Goal: Task Accomplishment & Management: Complete application form

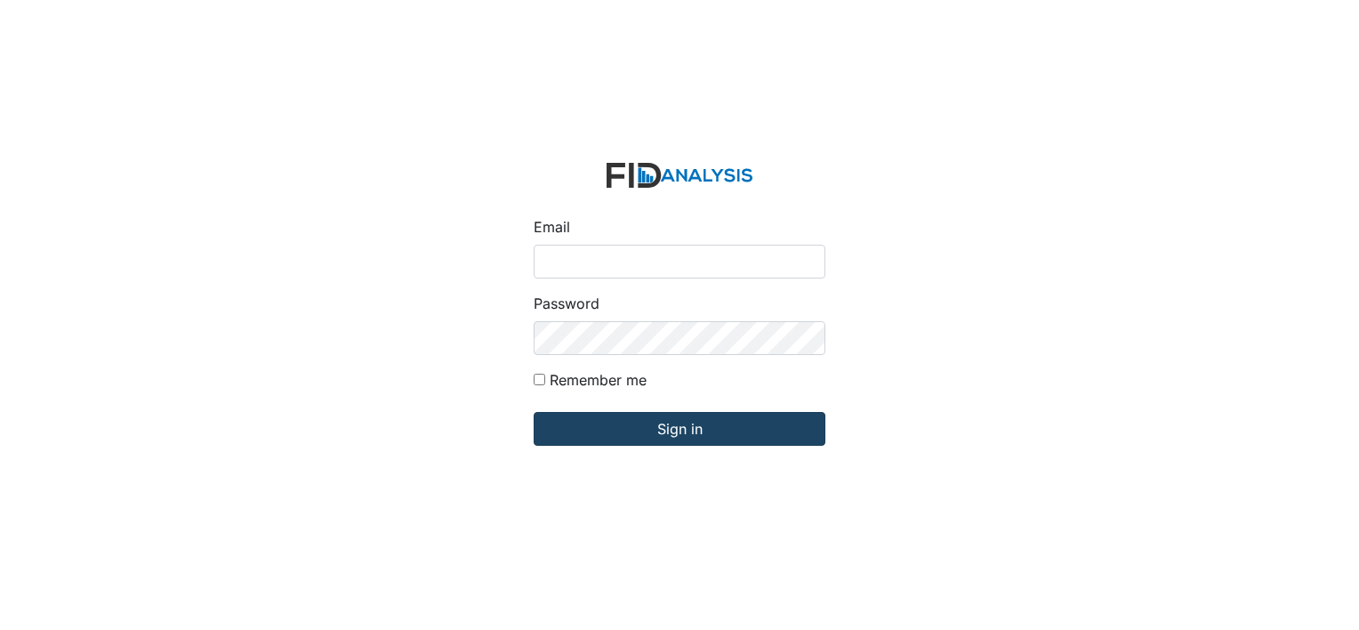
type input "[EMAIL_ADDRESS][DOMAIN_NAME]"
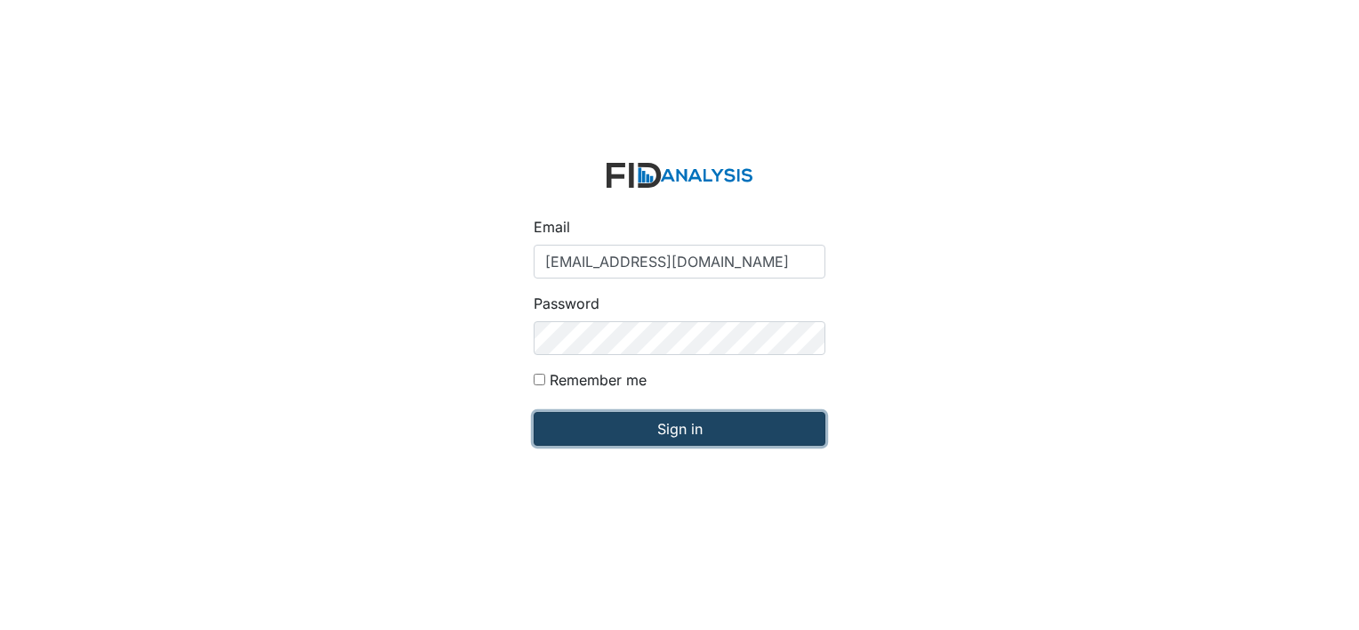
click at [582, 437] on input "Sign in" at bounding box center [680, 429] width 292 height 34
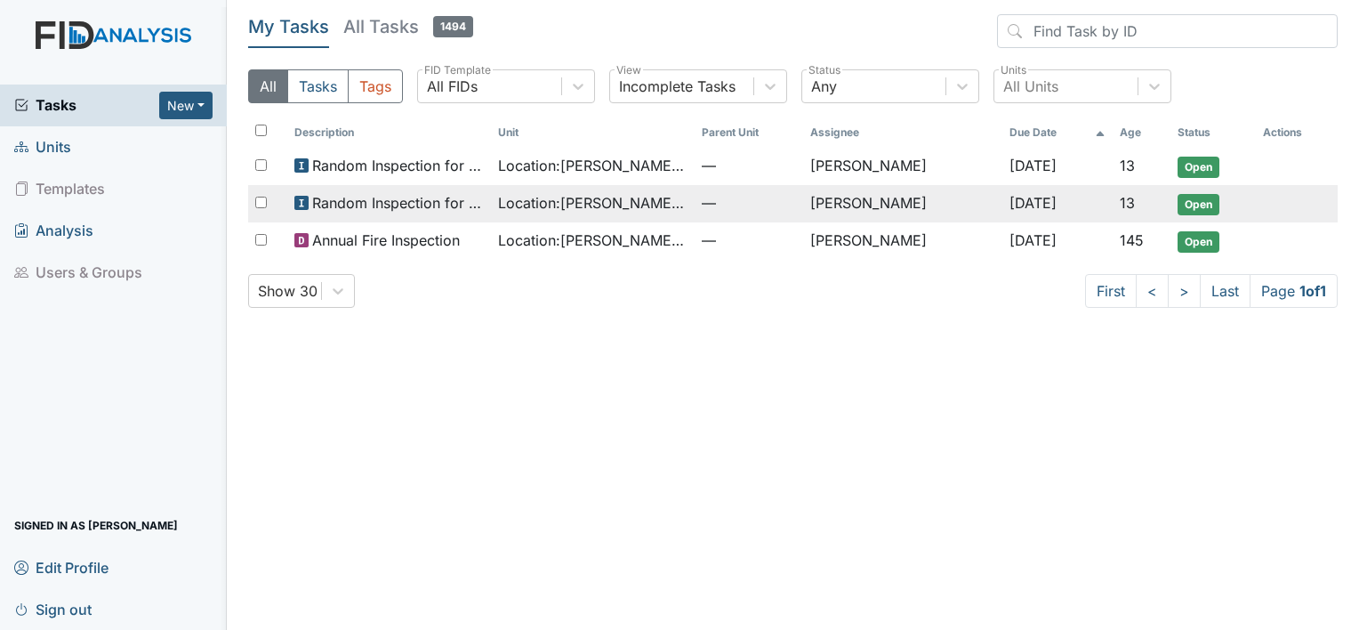
click at [675, 199] on td "Location : [PERSON_NAME]. [GEOGRAPHIC_DATA]" at bounding box center [593, 203] width 204 height 37
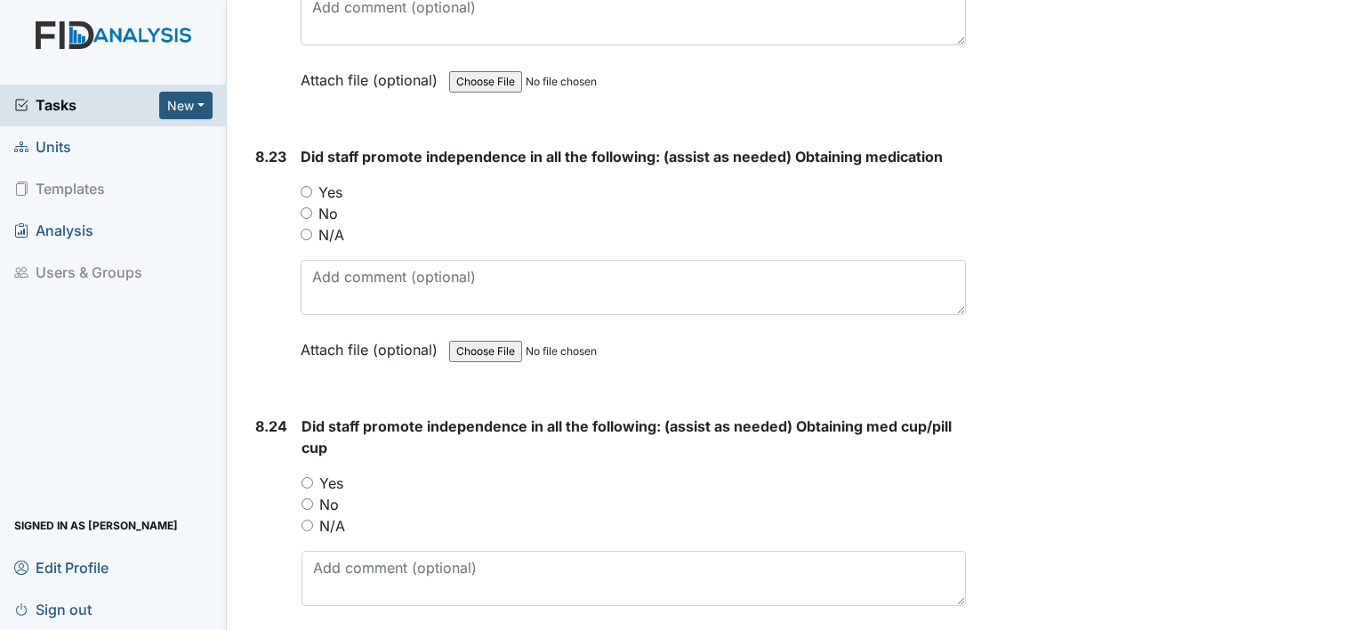
scroll to position [20492, 0]
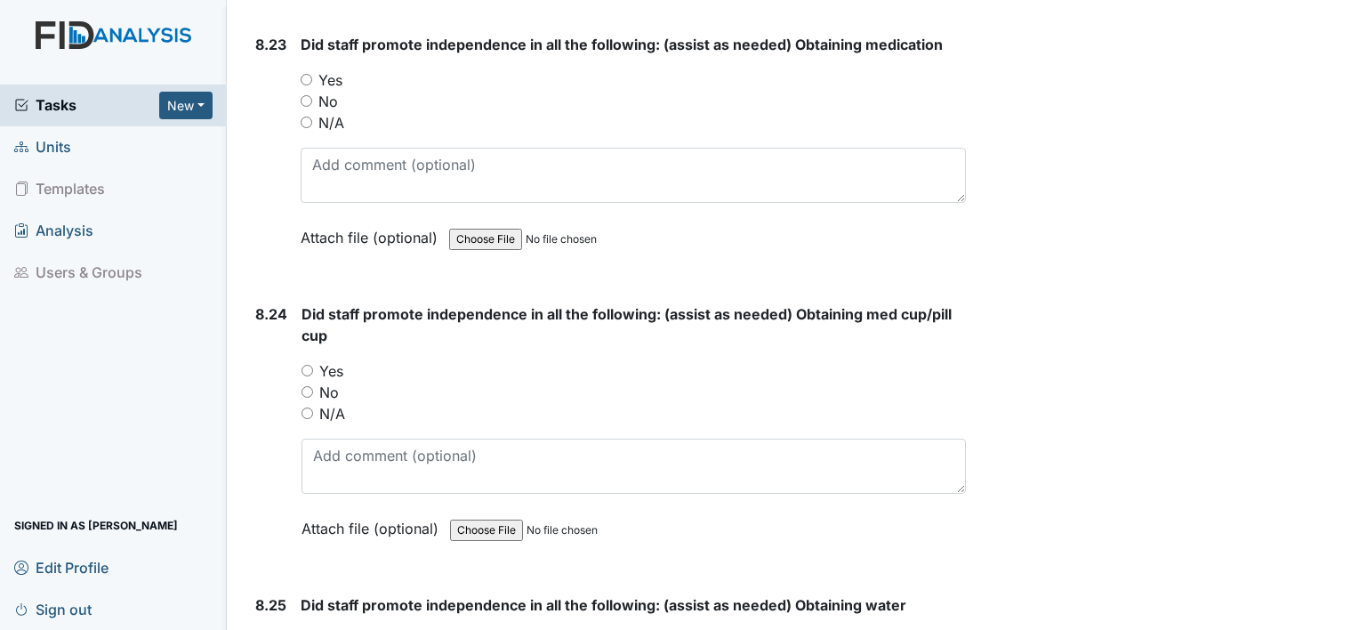
click at [309, 74] on input "Yes" at bounding box center [307, 80] width 12 height 12
radio input "true"
click at [306, 365] on input "Yes" at bounding box center [307, 371] width 12 height 12
radio input "true"
click at [306, 629] on div "Yes" at bounding box center [633, 640] width 665 height 21
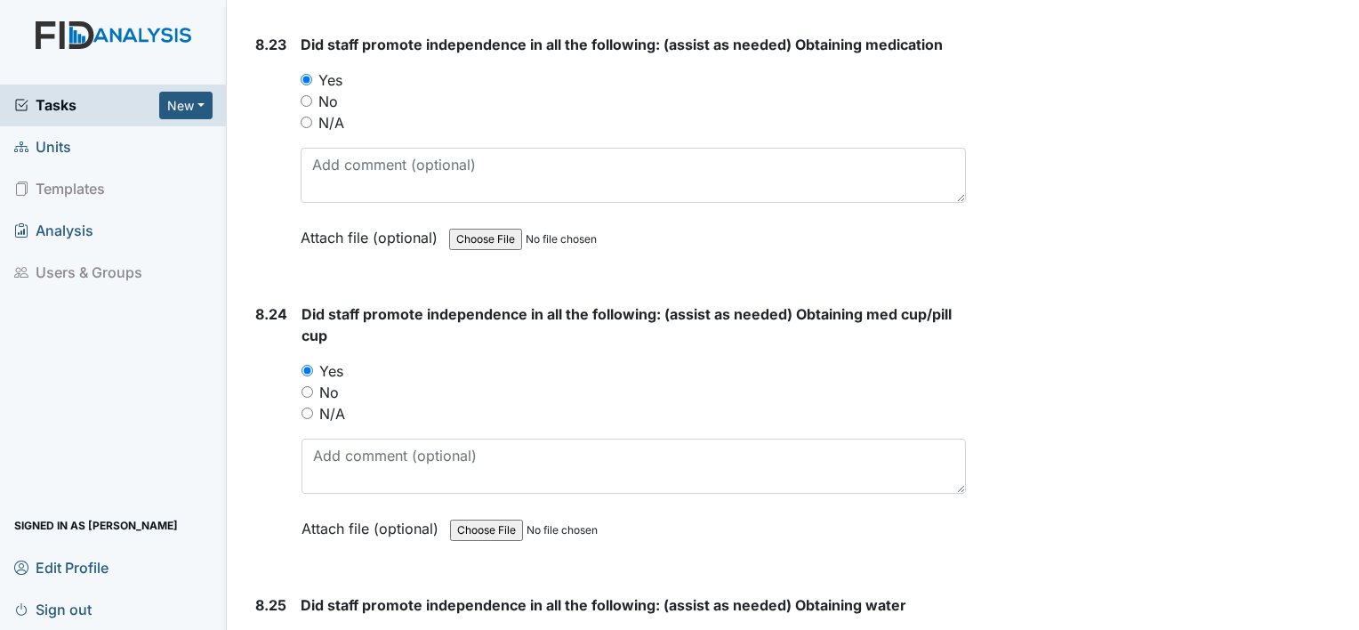
click at [305, 629] on input "Yes" at bounding box center [307, 640] width 12 height 12
radio input "true"
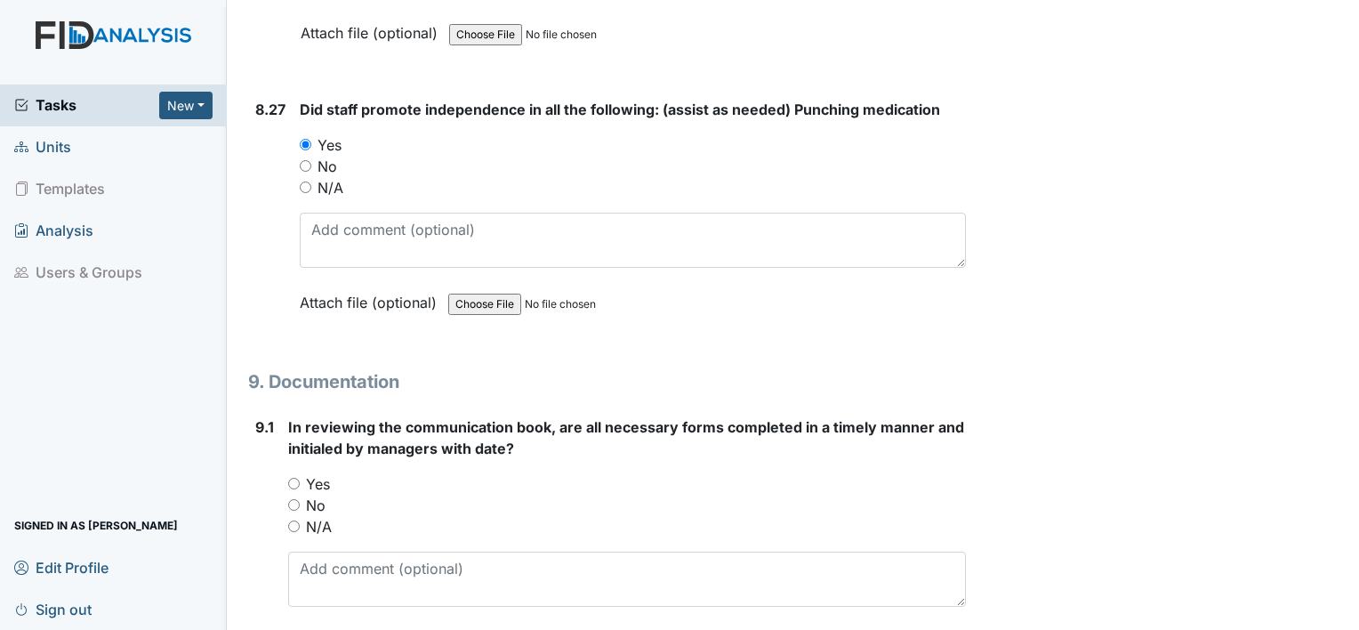
scroll to position [21559, 0]
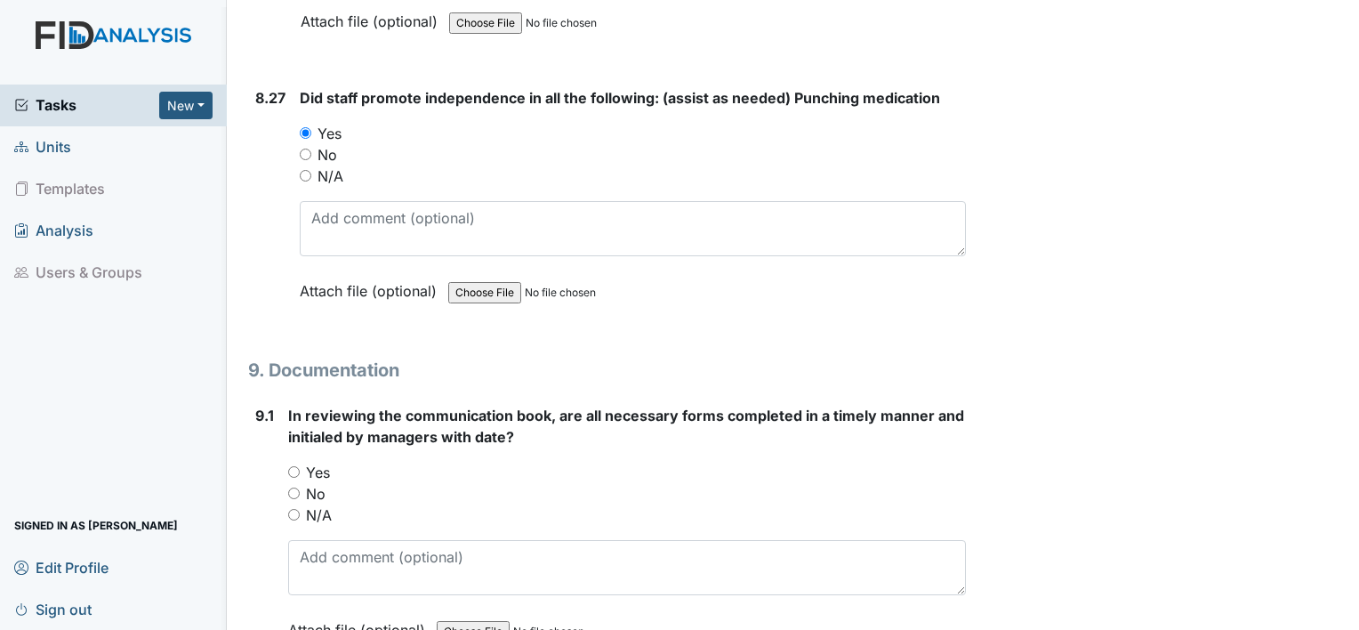
click at [292, 466] on input "Yes" at bounding box center [294, 472] width 12 height 12
radio input "true"
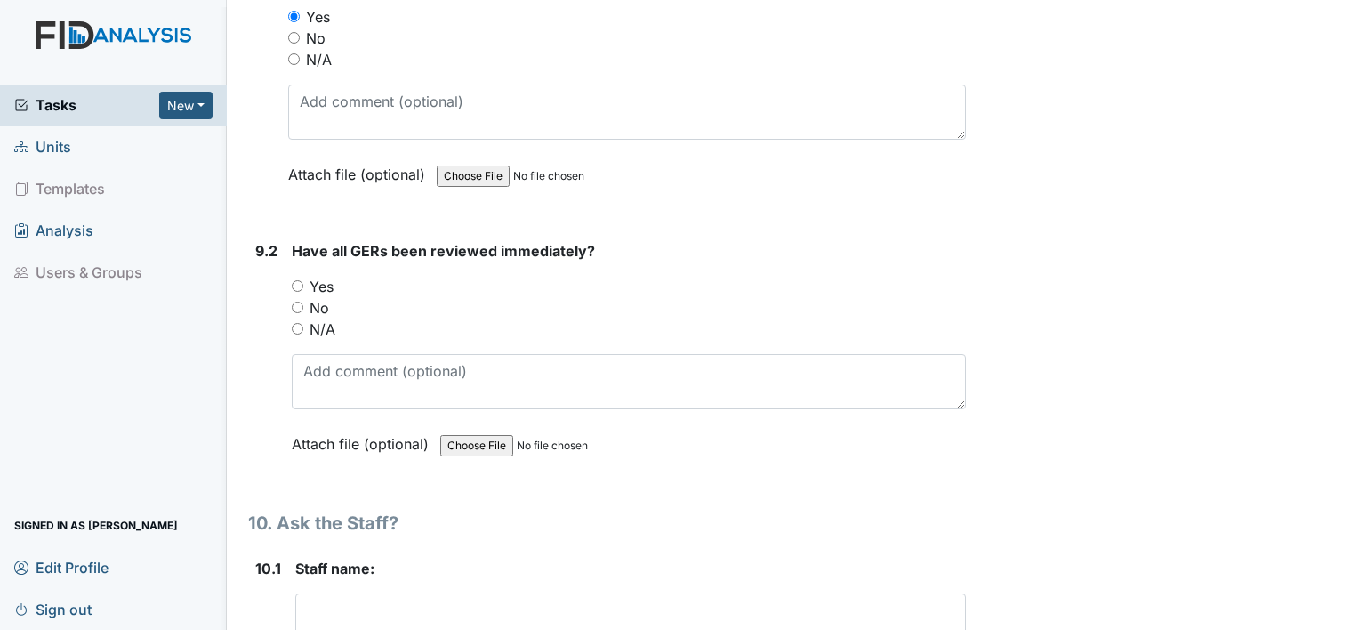
scroll to position [22021, 0]
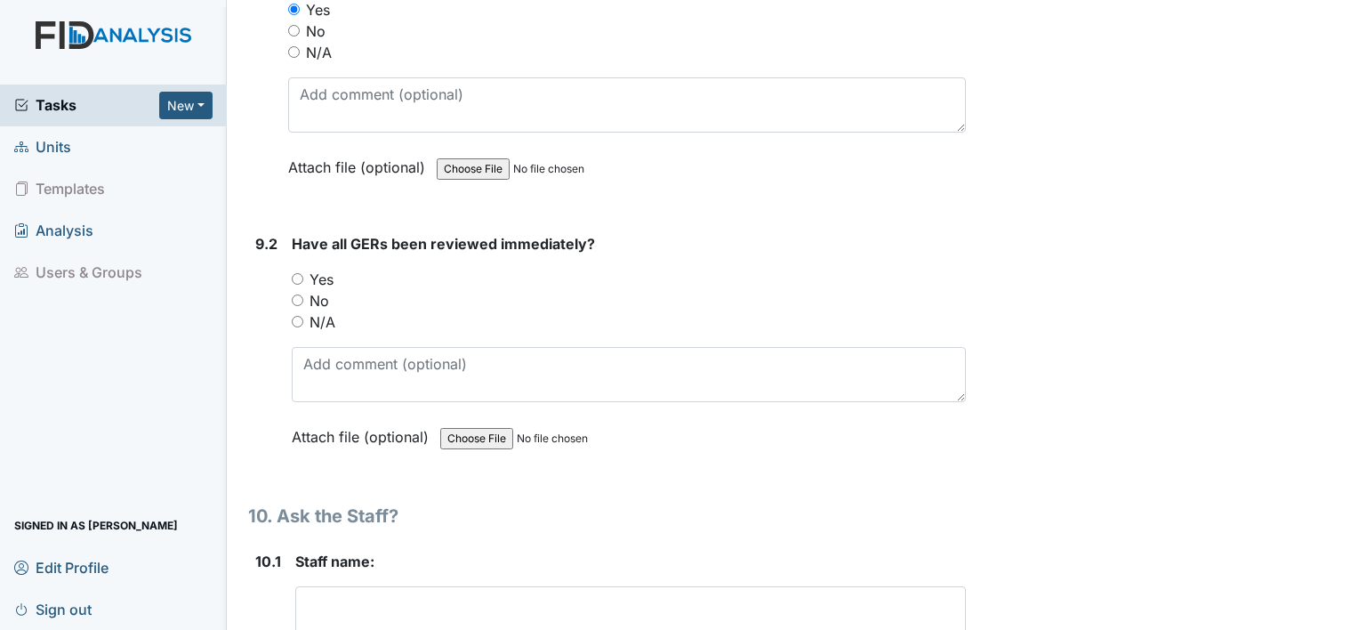
click at [299, 273] on input "Yes" at bounding box center [298, 279] width 12 height 12
radio input "true"
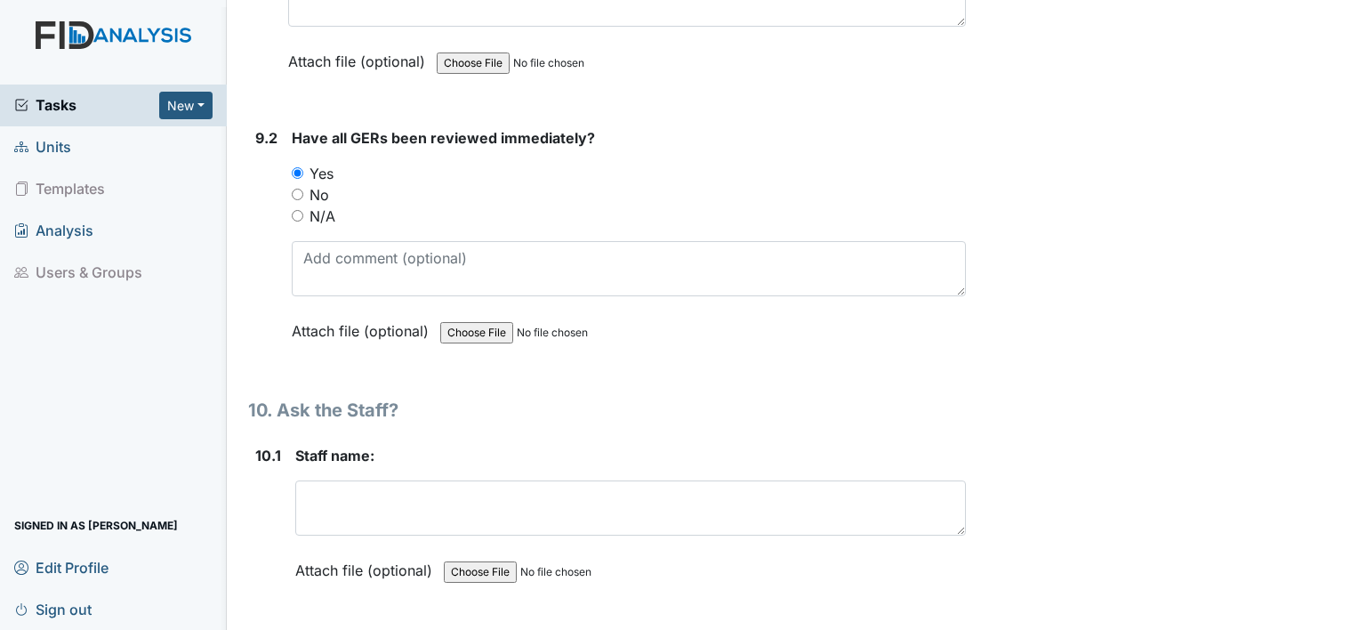
scroll to position [22128, 0]
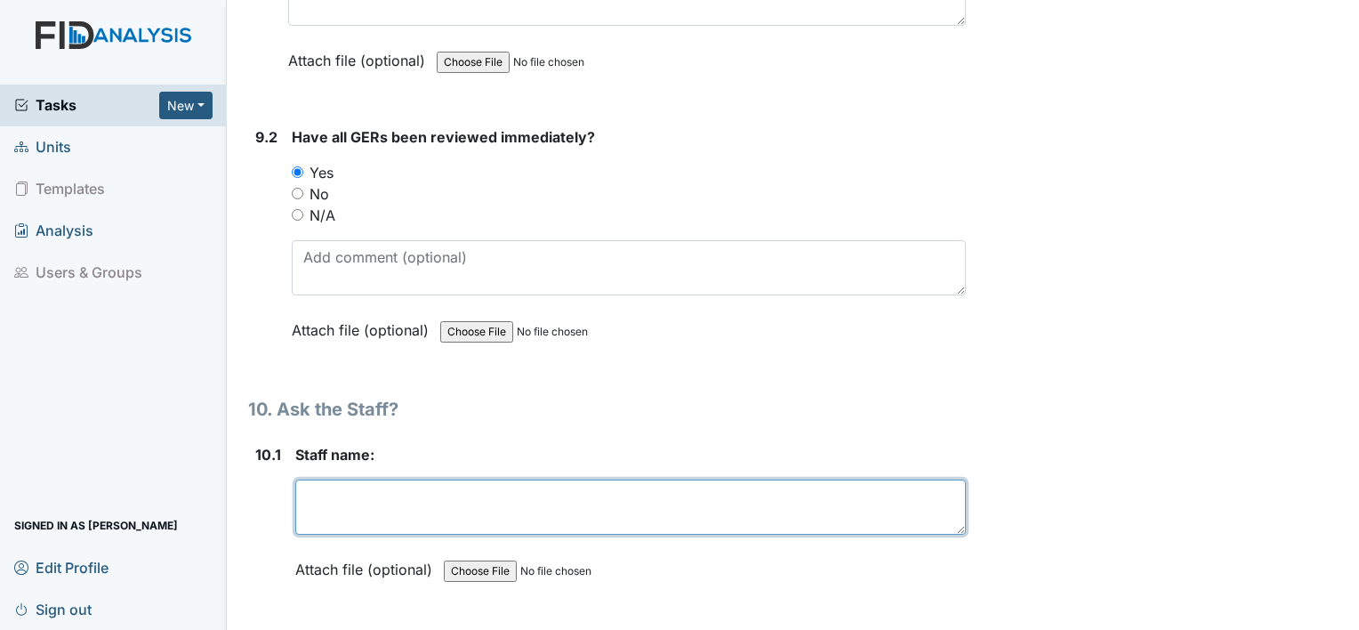
click at [838, 479] on textarea at bounding box center [630, 506] width 670 height 55
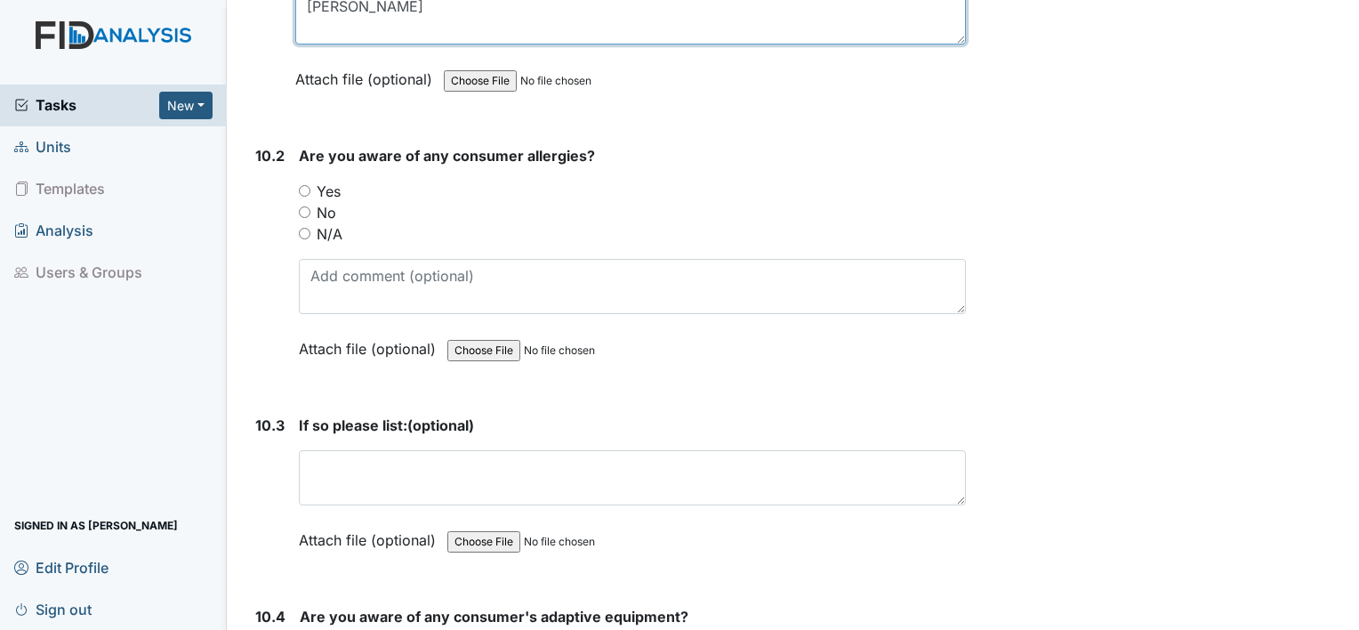
scroll to position [22626, 0]
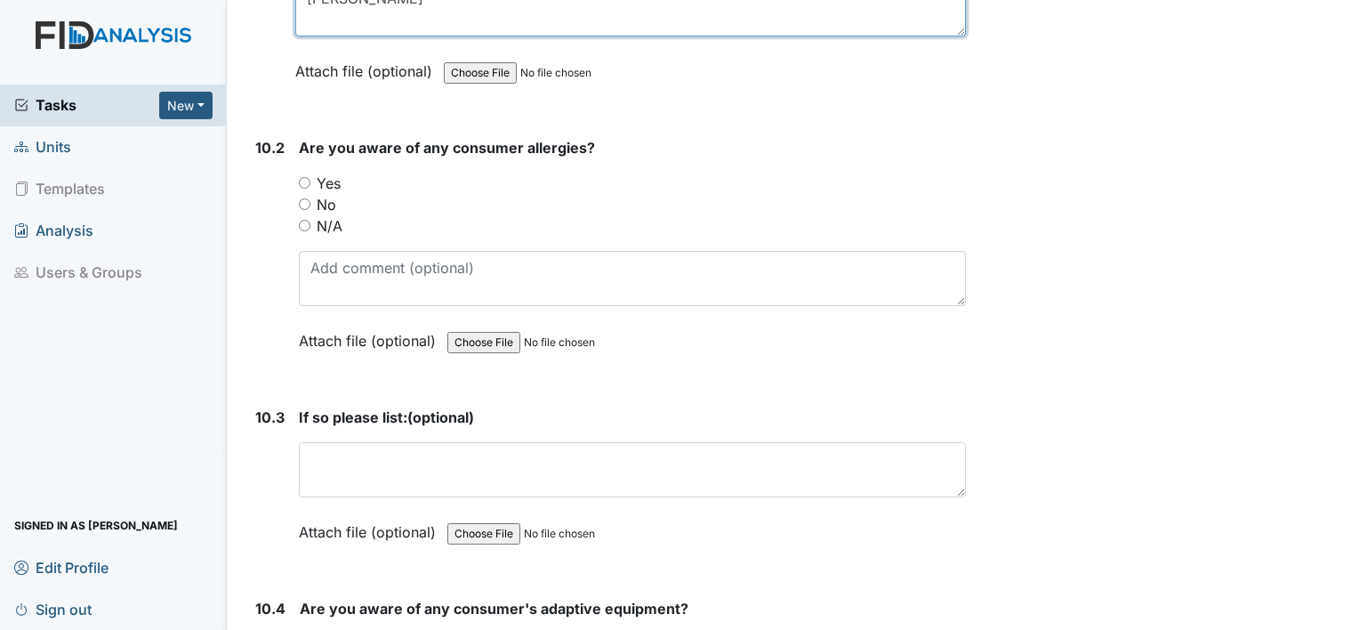
type textarea "juanita spencer"
click at [301, 177] on input "Yes" at bounding box center [305, 183] width 12 height 12
radio input "true"
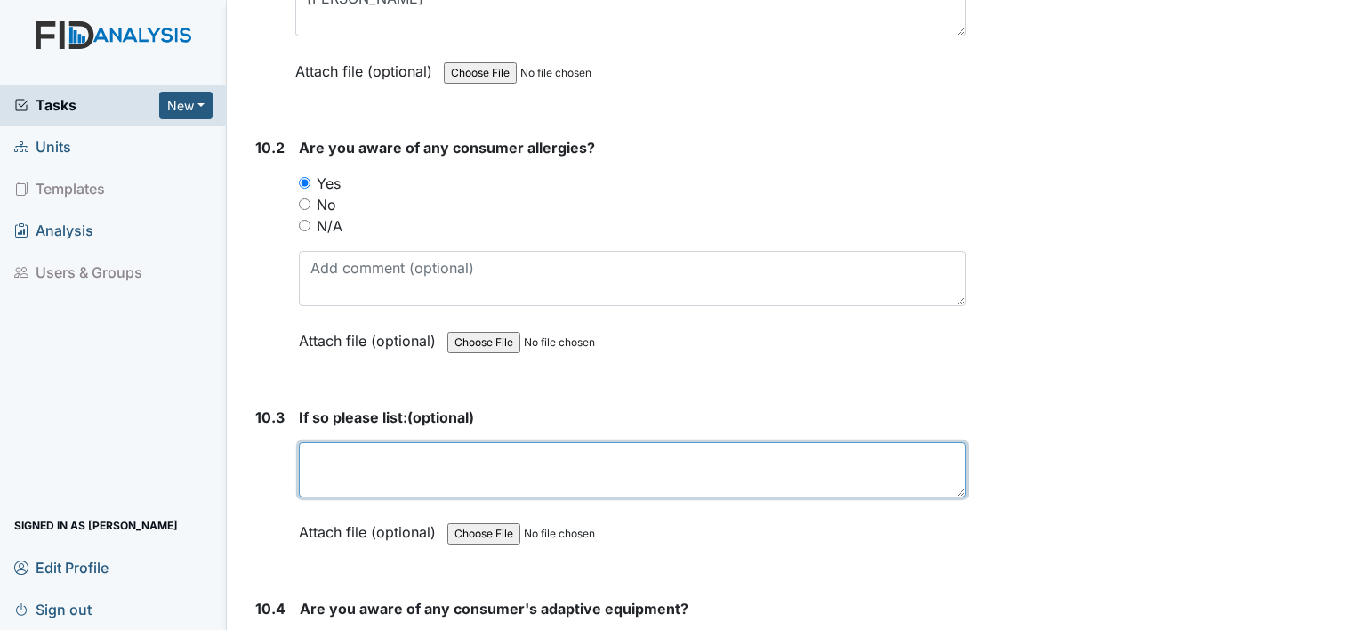
click at [378, 442] on textarea at bounding box center [632, 469] width 667 height 55
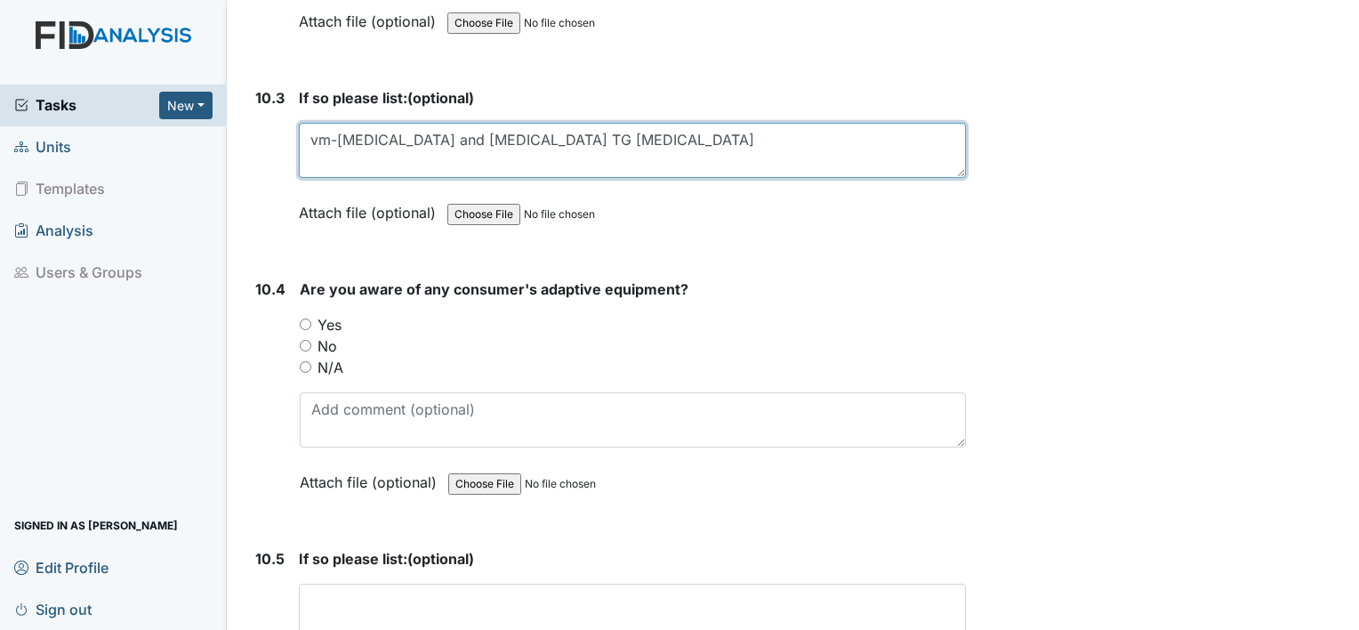
scroll to position [22946, 0]
type textarea "vm-amoxicillin and penicillin TG amoxicillin"
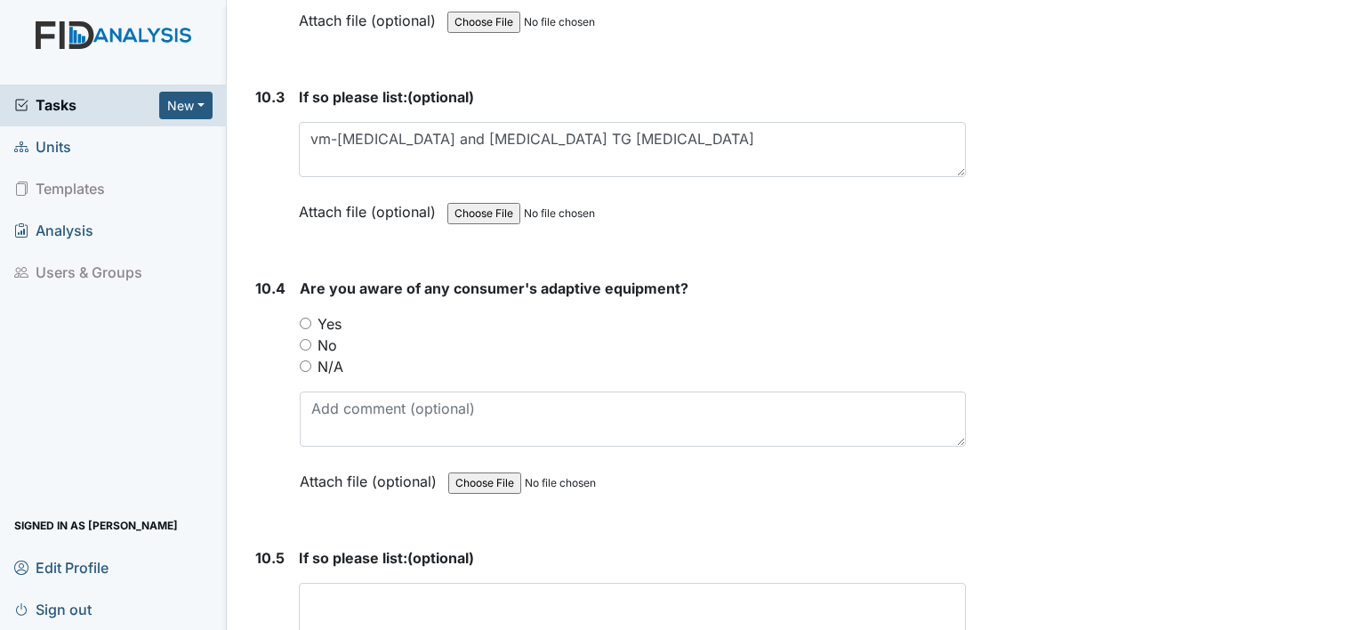
click at [308, 317] on input "Yes" at bounding box center [306, 323] width 12 height 12
radio input "true"
click at [345, 582] on textarea at bounding box center [632, 609] width 667 height 55
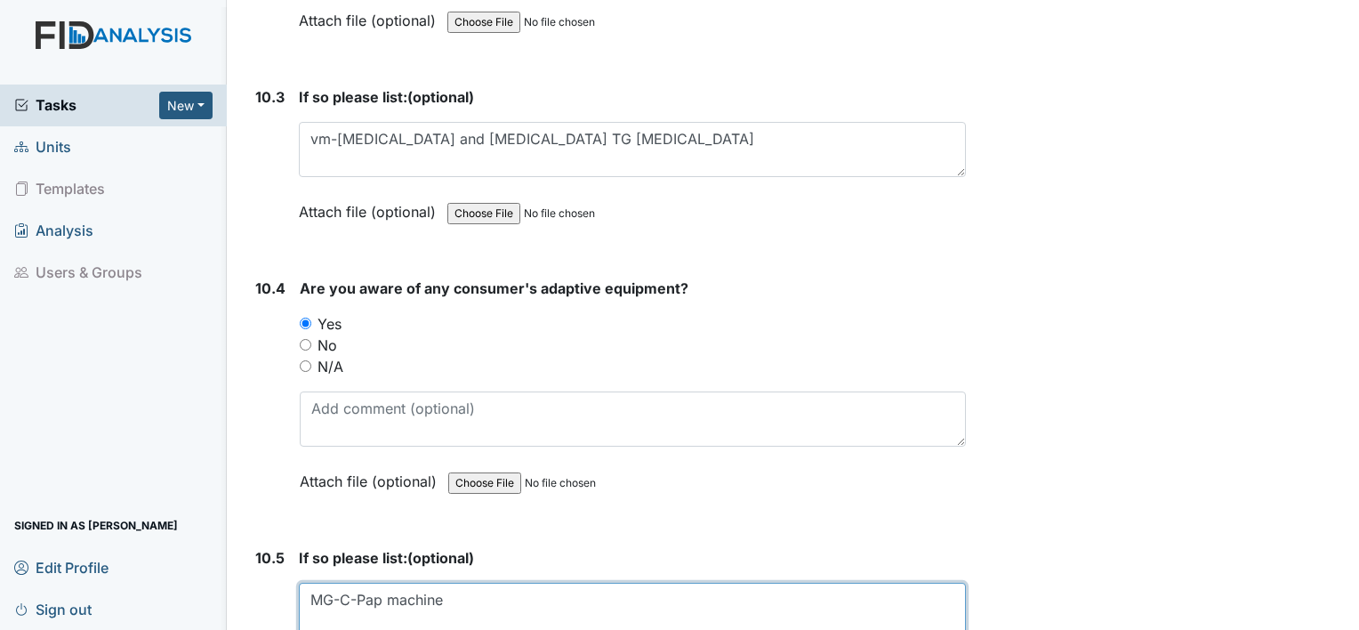
click at [336, 582] on textarea "MG-C-Pap machine" at bounding box center [632, 609] width 667 height 55
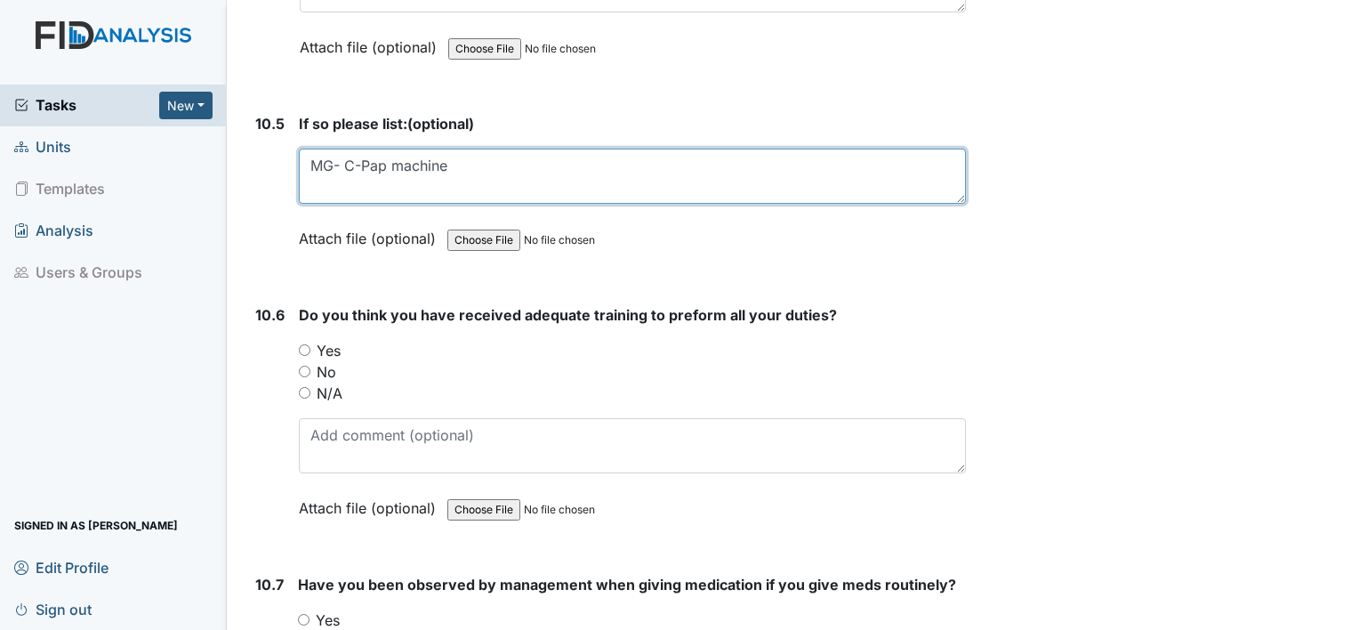
scroll to position [23408, 0]
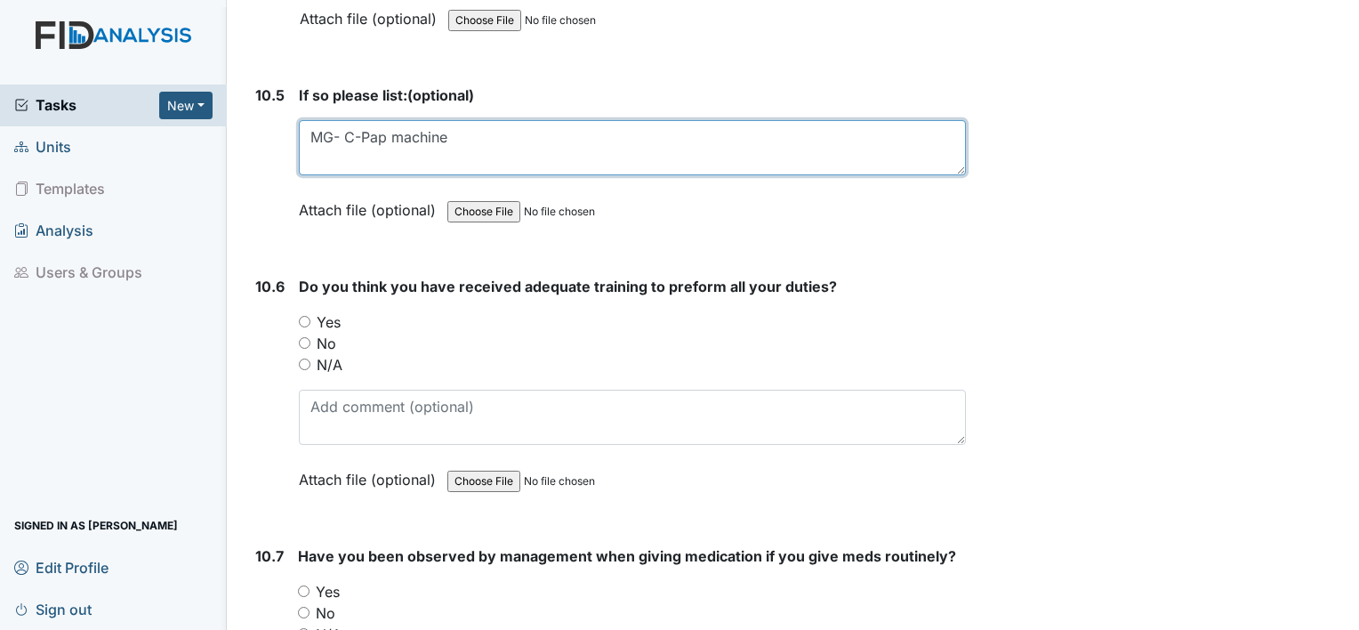
type textarea "MG- C-Pap machine"
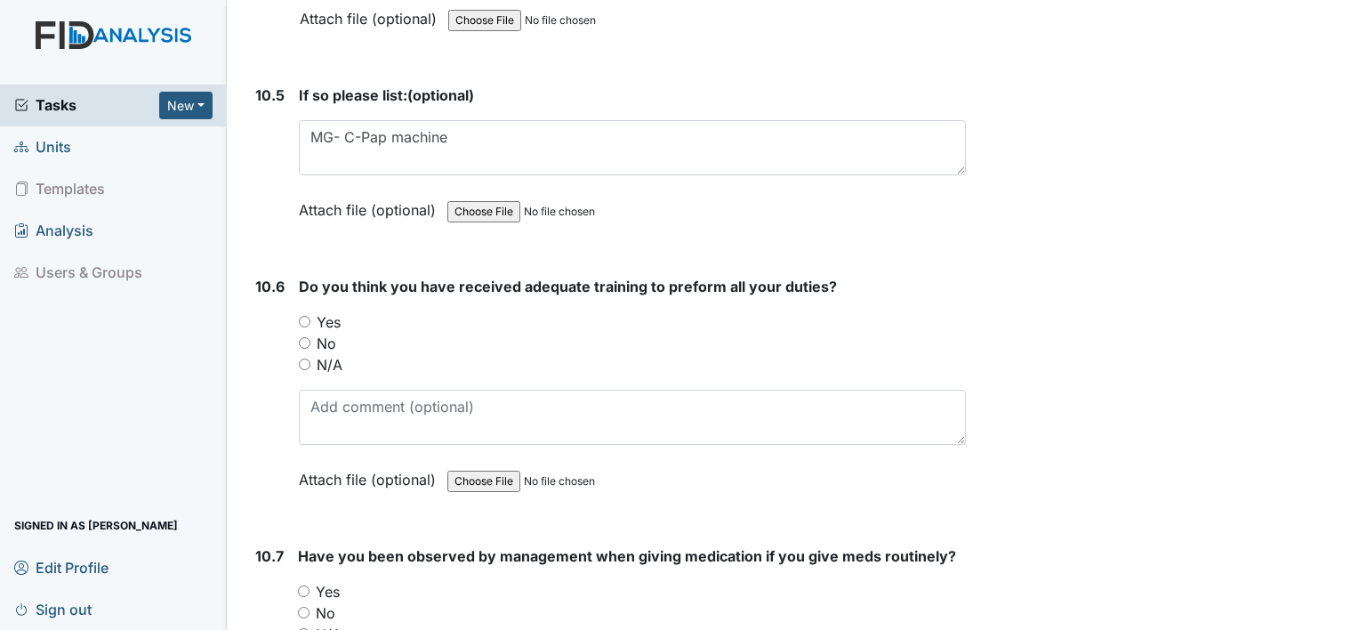
click at [305, 316] on input "Yes" at bounding box center [305, 322] width 12 height 12
radio input "true"
click at [307, 585] on input "Yes" at bounding box center [304, 591] width 12 height 12
radio input "true"
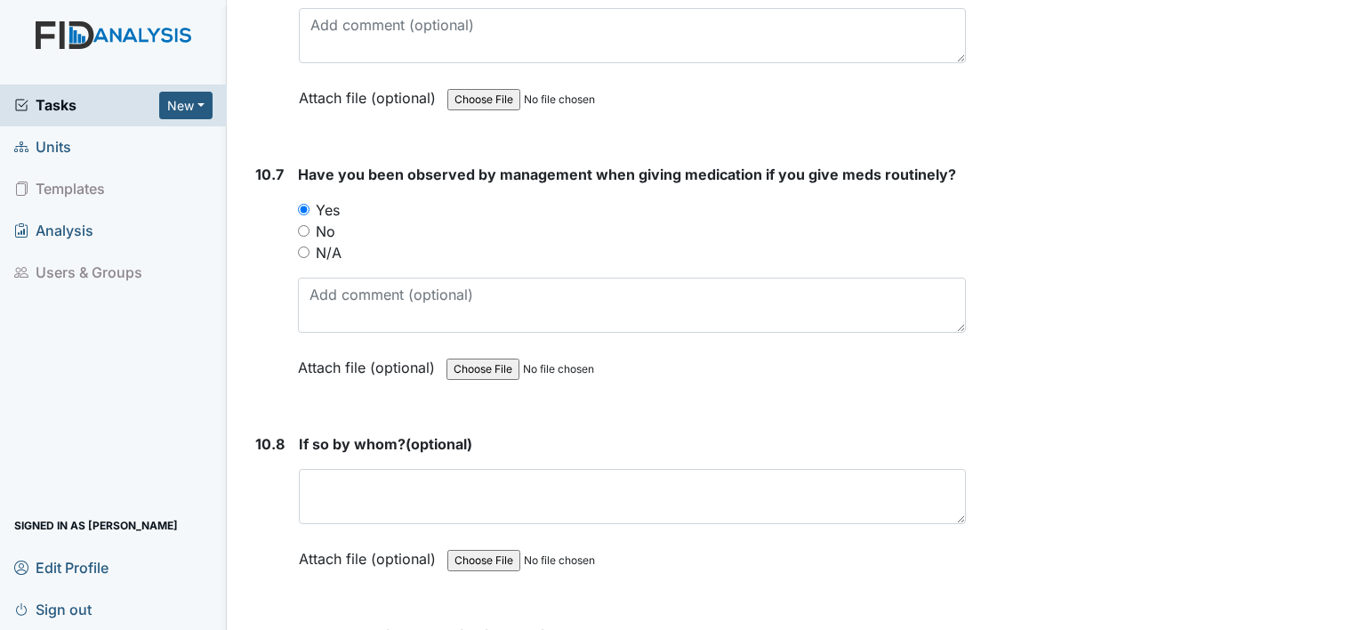
scroll to position [23799, 0]
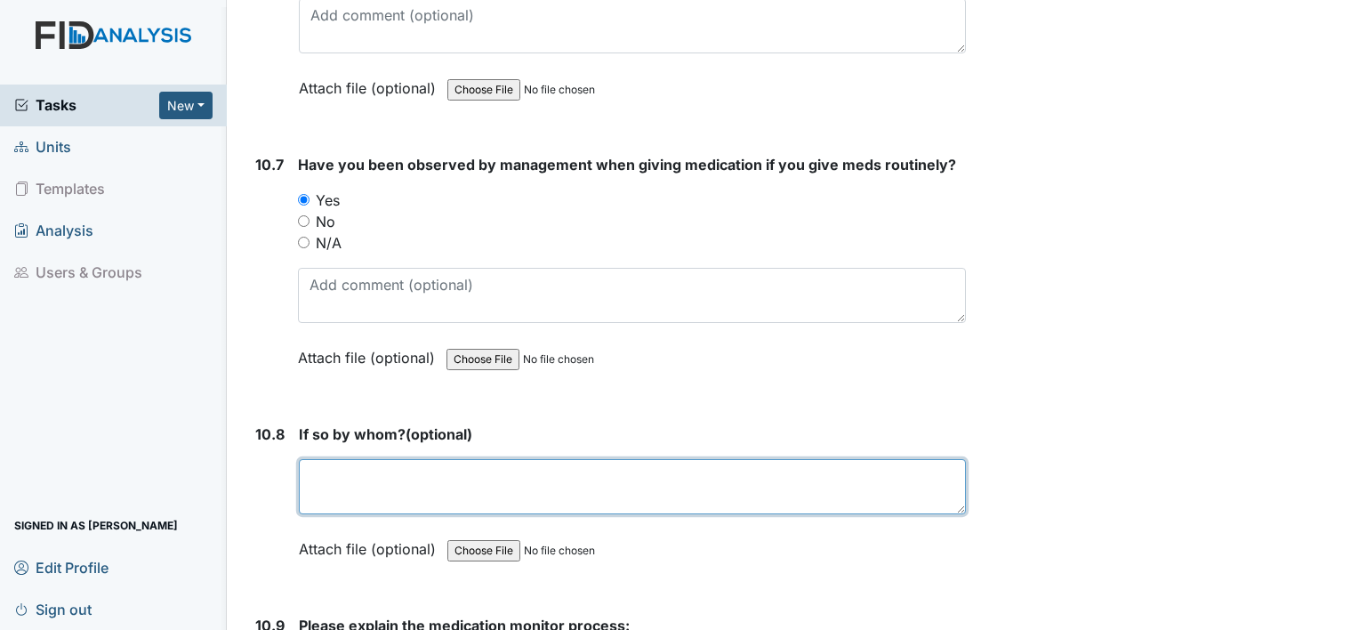
click at [871, 459] on textarea at bounding box center [632, 486] width 667 height 55
type textarea "[PERSON_NAME]"
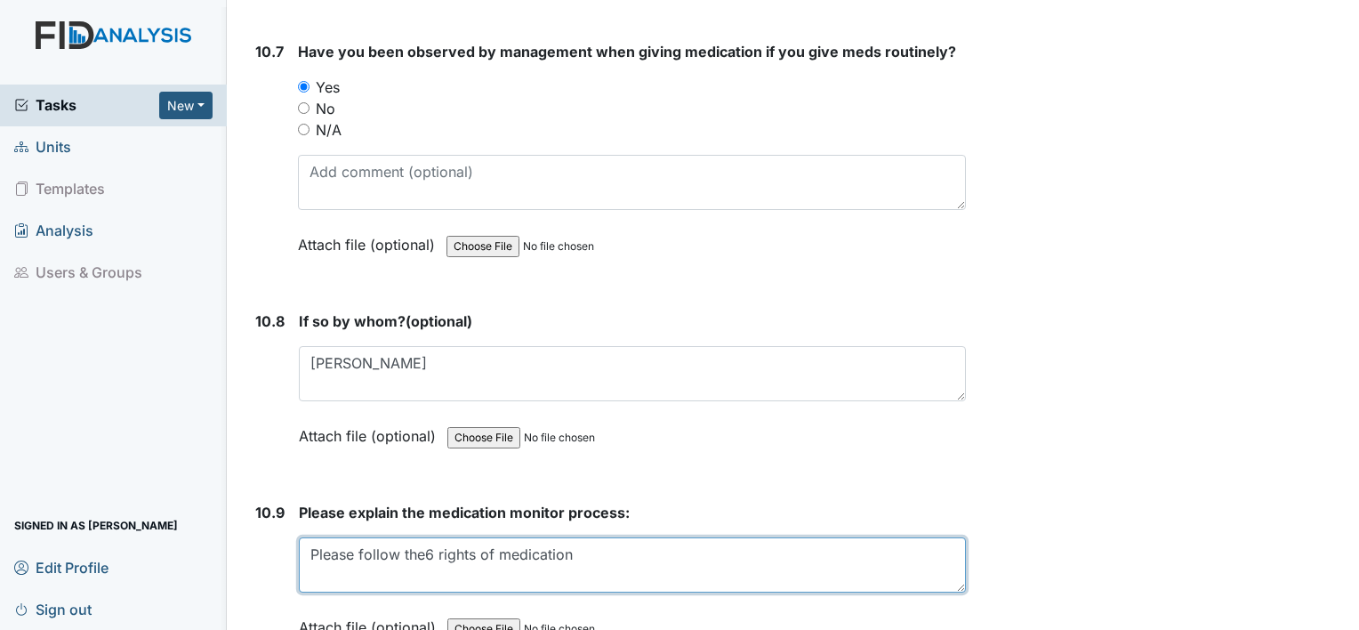
scroll to position [23942, 0]
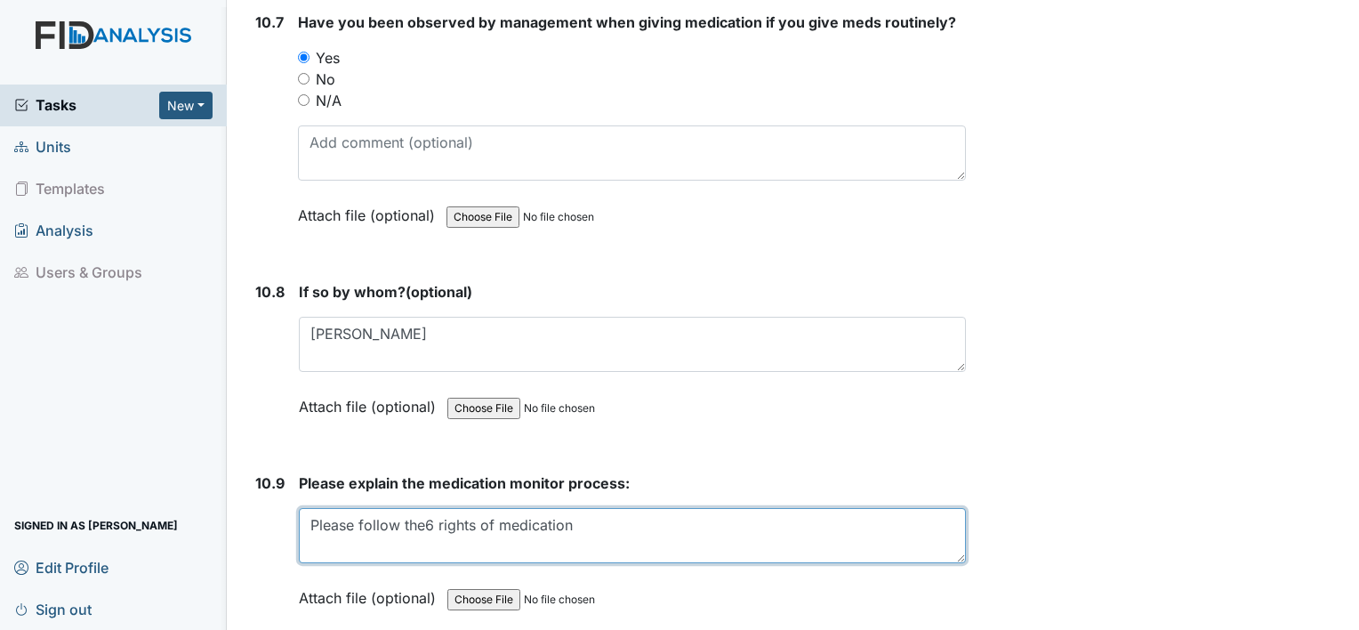
type textarea "Please follow the6 rights of medication"
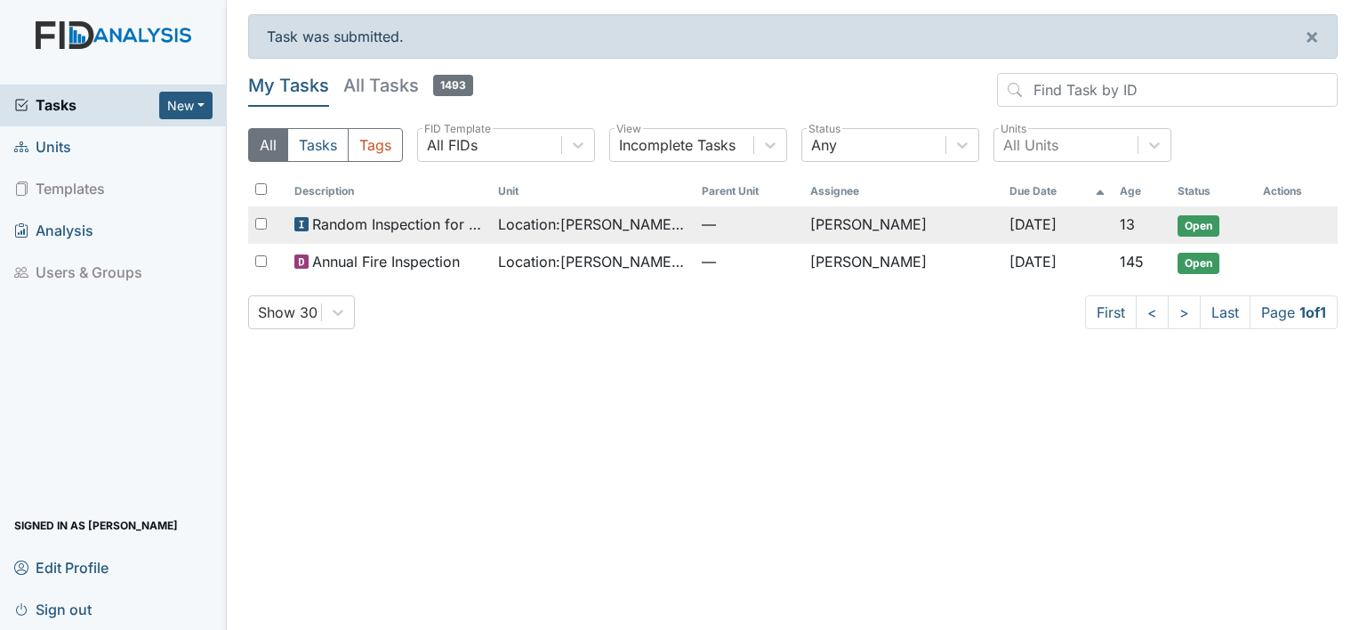
click at [626, 223] on span "Location : [PERSON_NAME]. [GEOGRAPHIC_DATA]" at bounding box center [592, 223] width 189 height 21
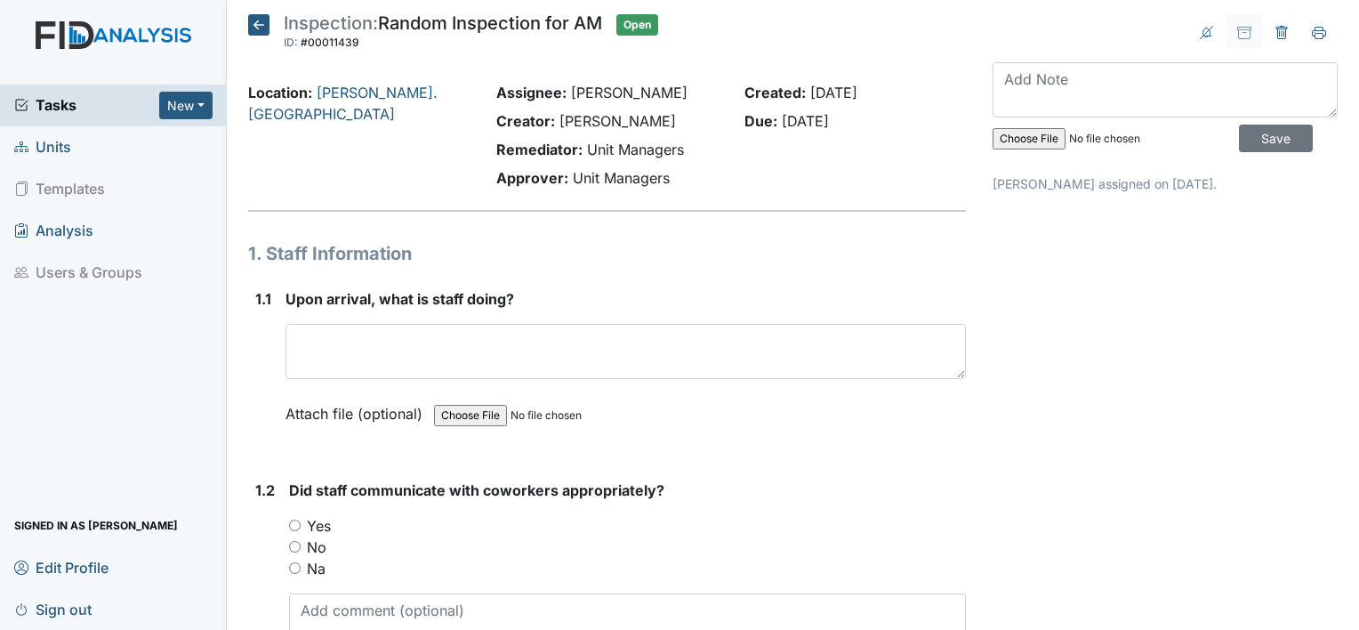
click at [52, 107] on span "Tasks" at bounding box center [86, 104] width 145 height 21
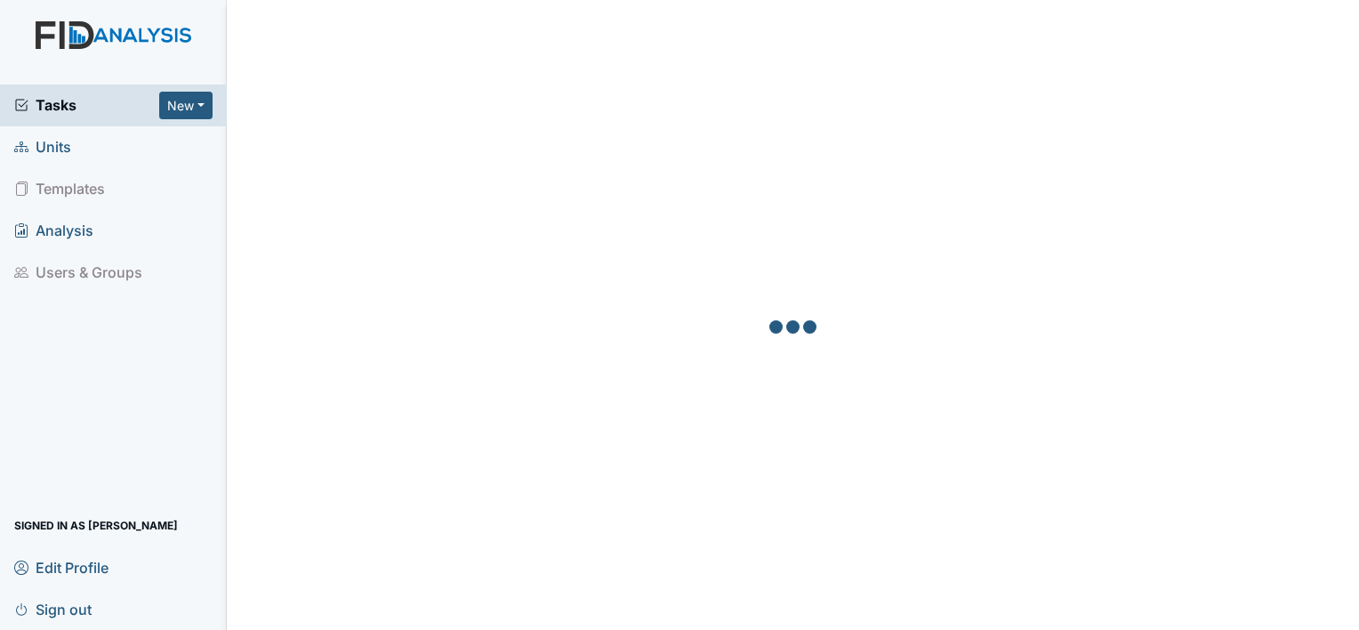
click at [194, 107] on button "New" at bounding box center [185, 106] width 53 height 28
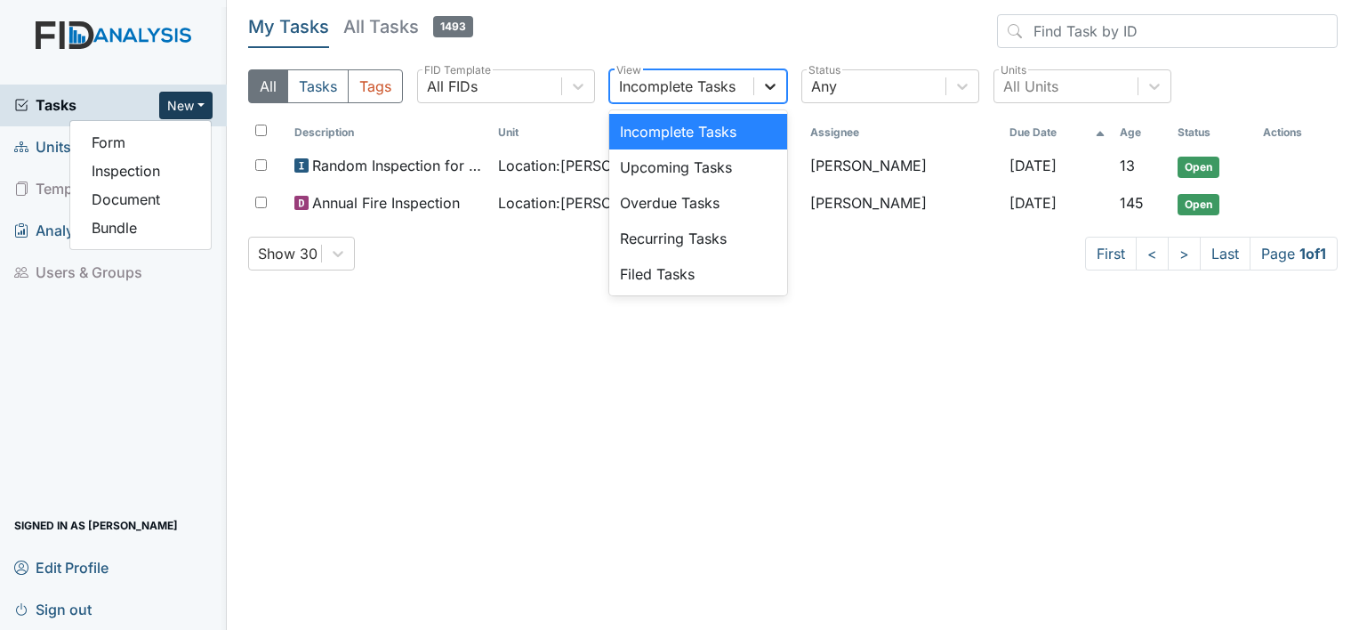
click at [770, 91] on icon at bounding box center [770, 86] width 18 height 18
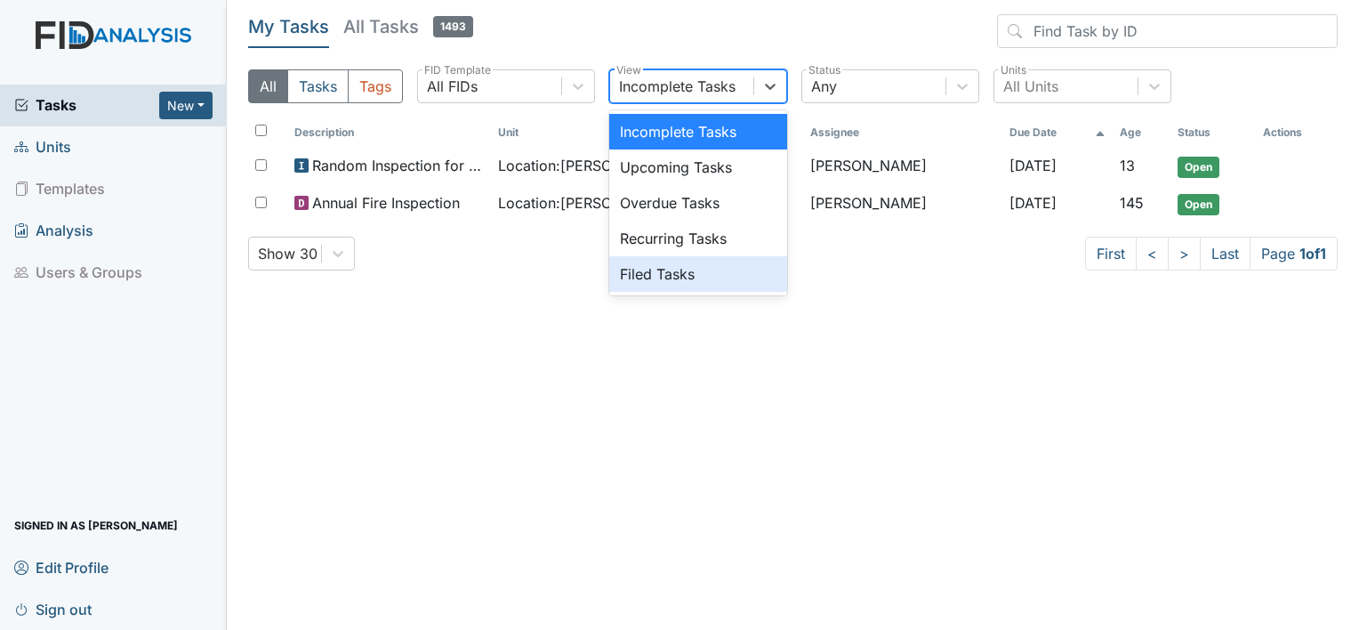
click at [691, 285] on div "Filed Tasks" at bounding box center [698, 274] width 178 height 36
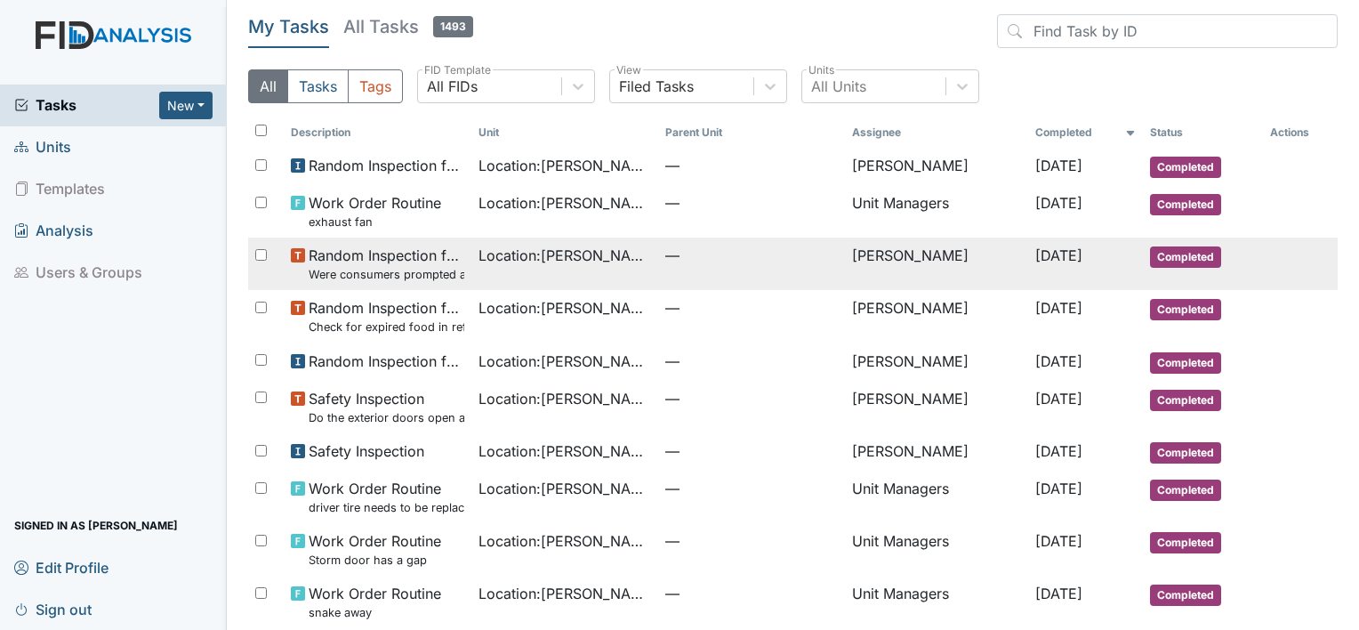
click at [665, 253] on span "—" at bounding box center [751, 255] width 173 height 21
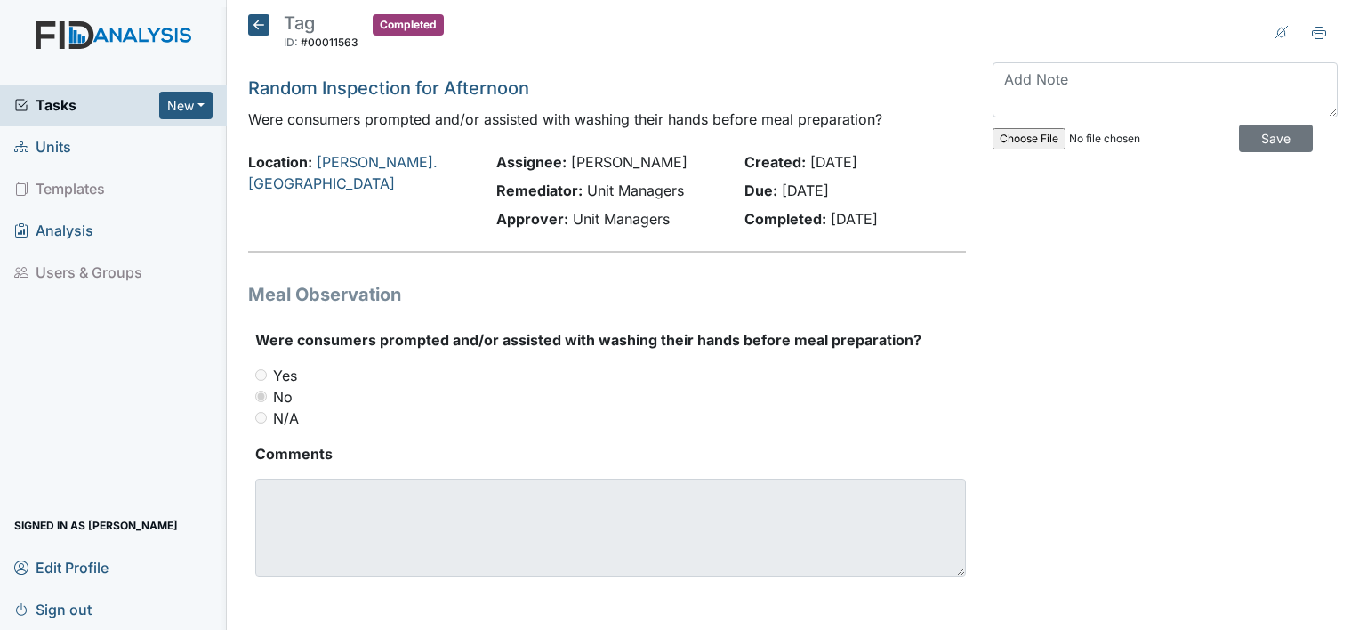
click at [257, 25] on icon at bounding box center [258, 24] width 21 height 21
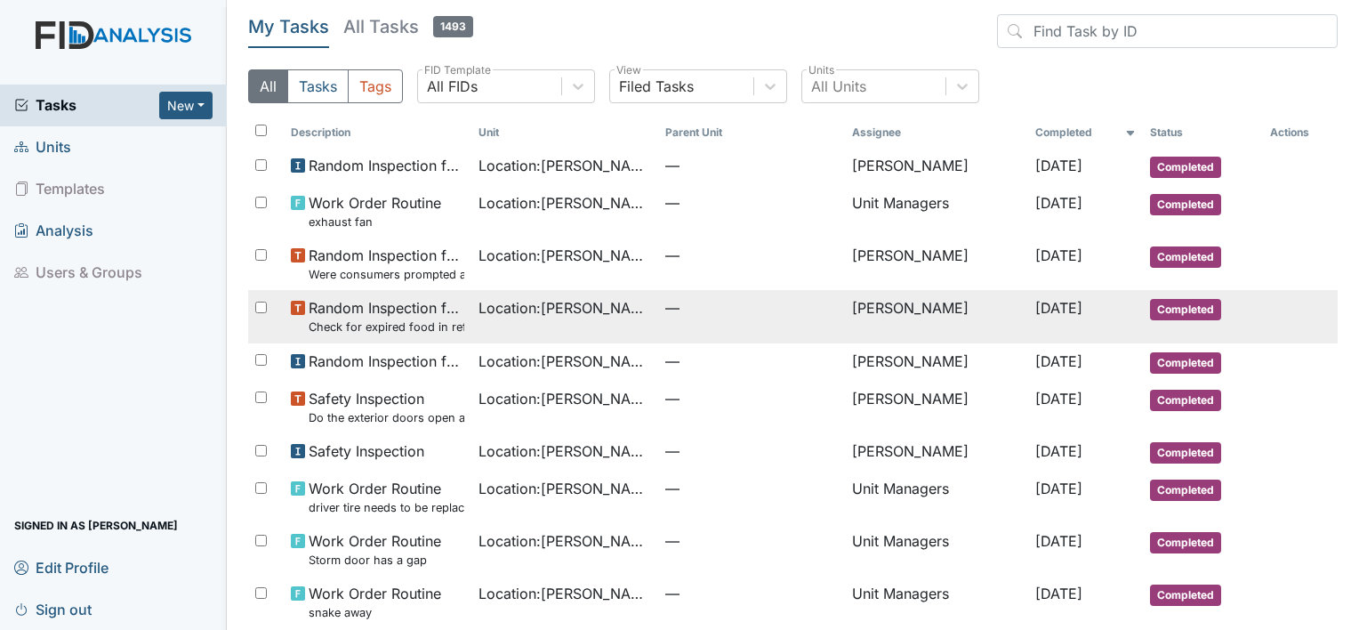
click at [294, 317] on div "Random Inspection for Afternoon Check for expired food in refrigerator and pant…" at bounding box center [377, 316] width 173 height 38
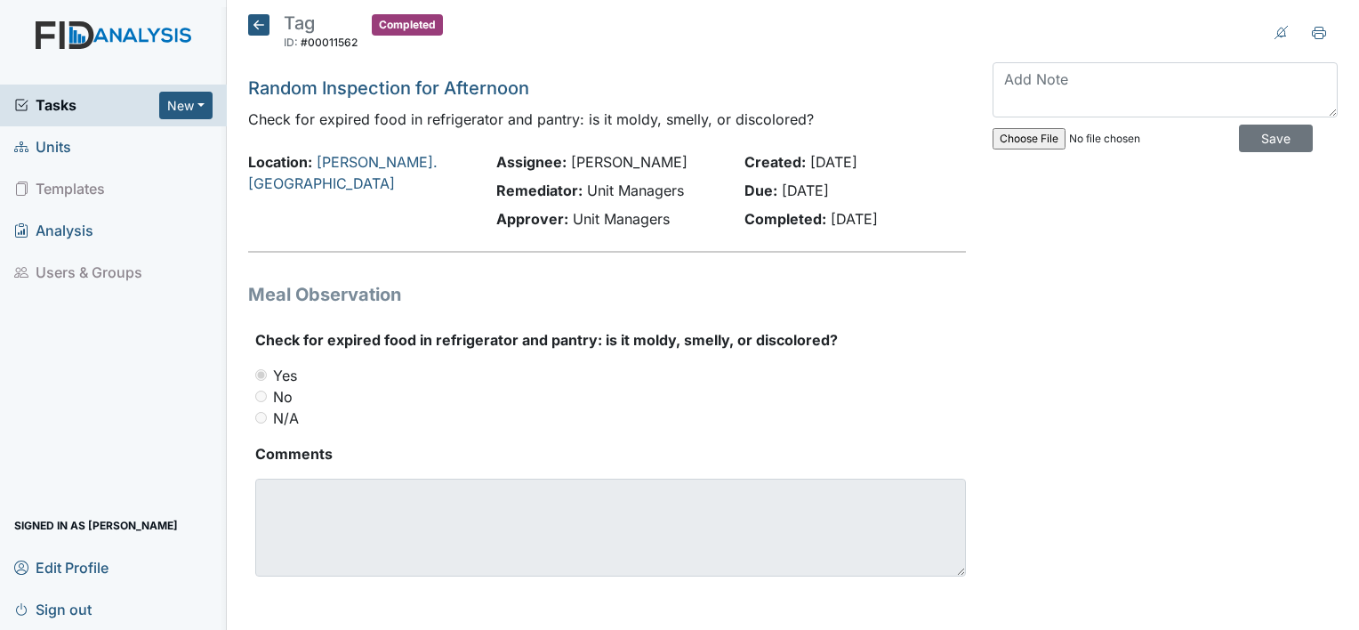
click at [254, 34] on icon at bounding box center [258, 24] width 21 height 21
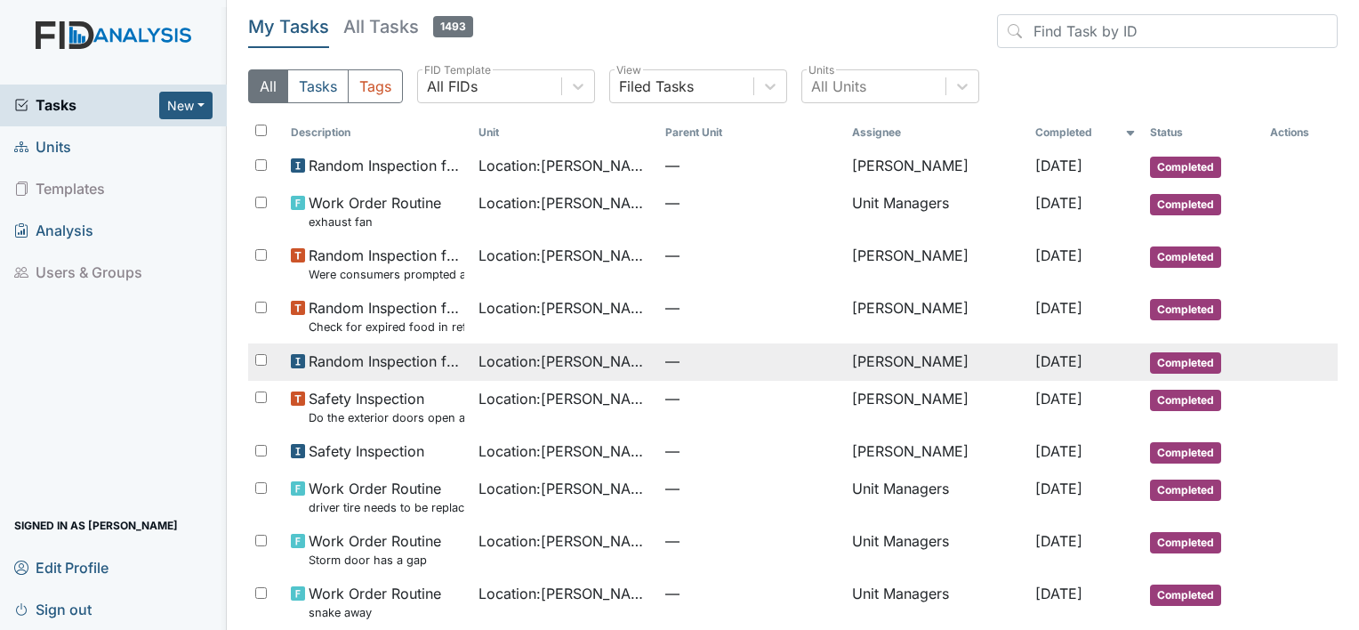
click at [333, 360] on span "Random Inspection for Afternoon" at bounding box center [386, 360] width 155 height 21
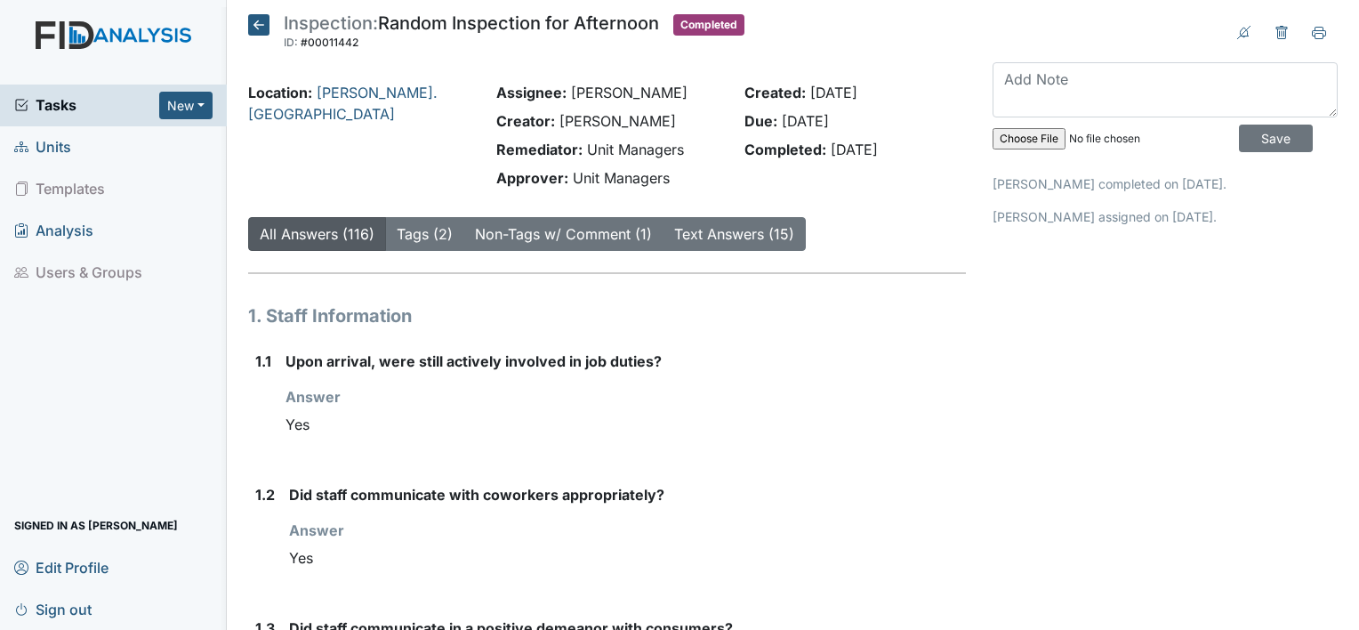
click at [259, 26] on icon at bounding box center [258, 24] width 21 height 21
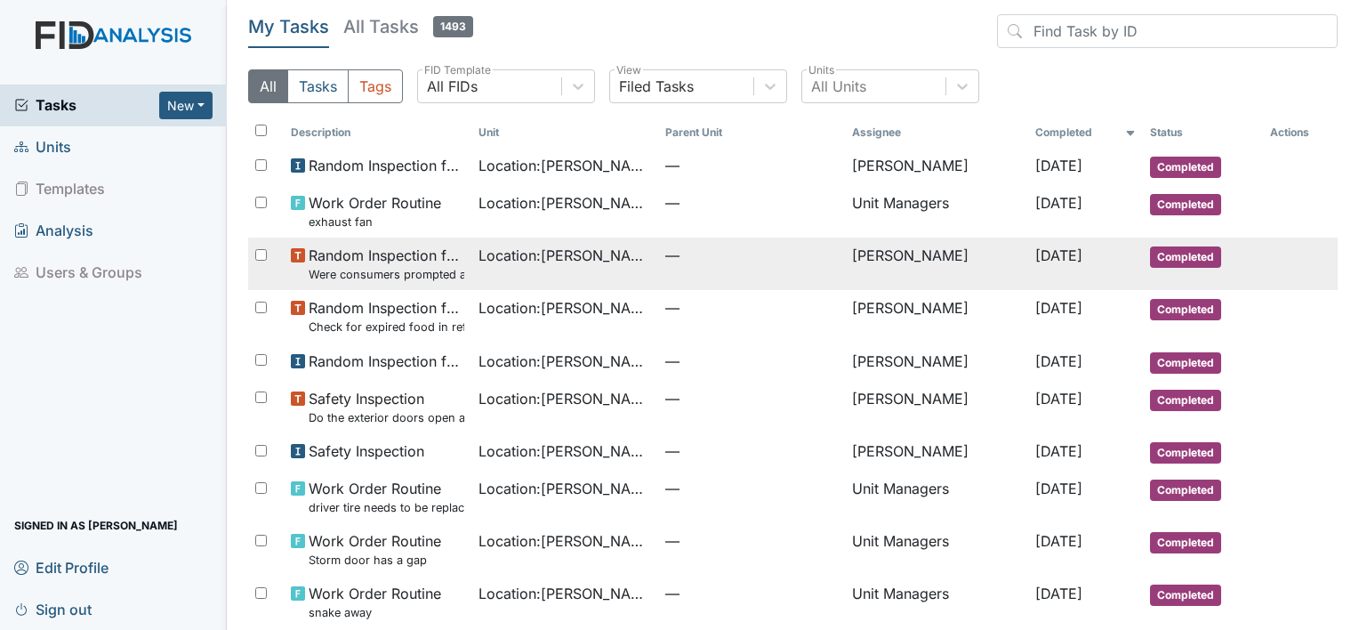
click at [326, 258] on span "Random Inspection for Afternoon Were consumers prompted and/or assisted with wa…" at bounding box center [386, 264] width 155 height 38
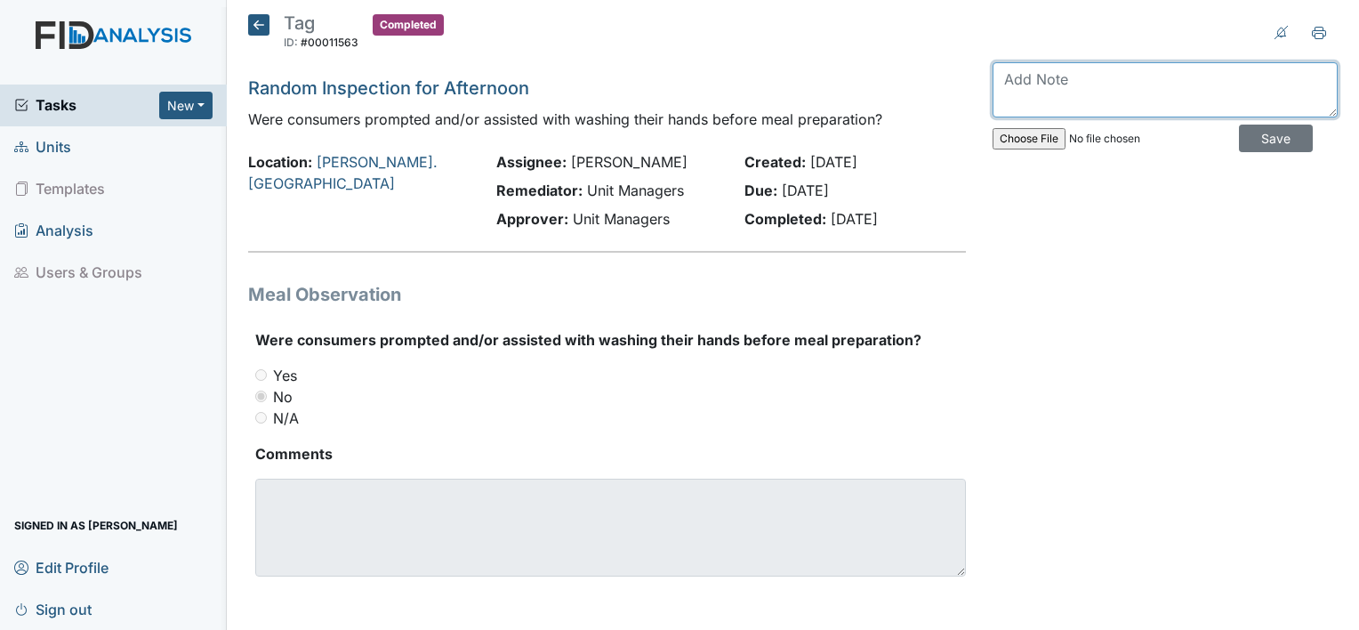
click at [1041, 75] on textarea at bounding box center [1164, 89] width 345 height 55
click at [1090, 73] on textarea at bounding box center [1164, 89] width 345 height 55
type textarea "Y"
type textarea "T"
click at [1024, 92] on textarea at bounding box center [1164, 89] width 345 height 55
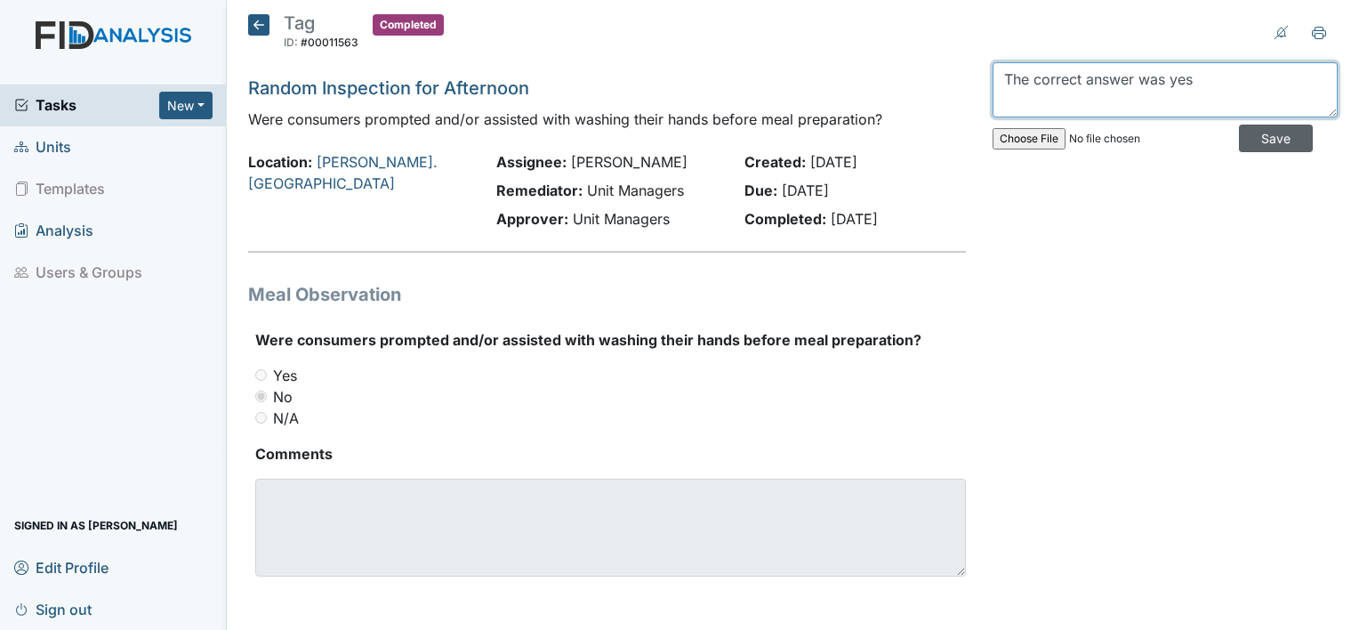
type textarea "The correct answer was yes"
click at [1239, 146] on input "Save" at bounding box center [1276, 138] width 74 height 28
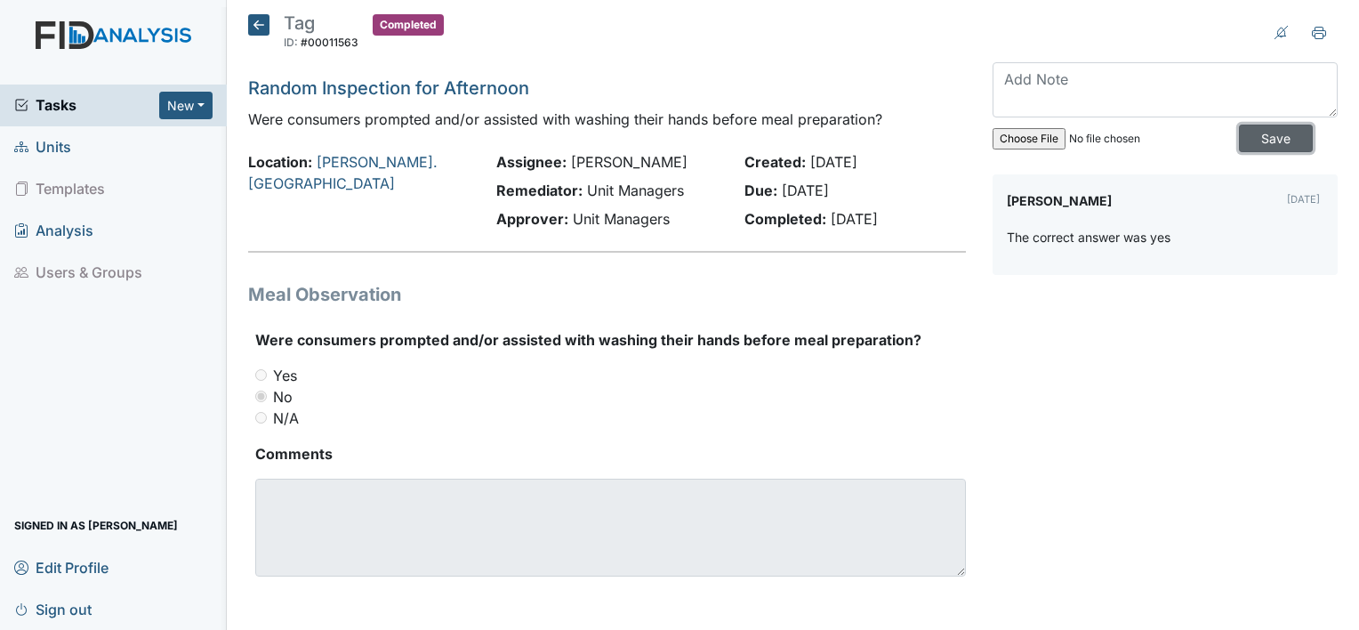
click at [1239, 146] on input "Save" at bounding box center [1276, 138] width 74 height 28
click at [1239, 138] on input "Save" at bounding box center [1276, 138] width 74 height 28
click at [254, 28] on icon at bounding box center [258, 24] width 21 height 21
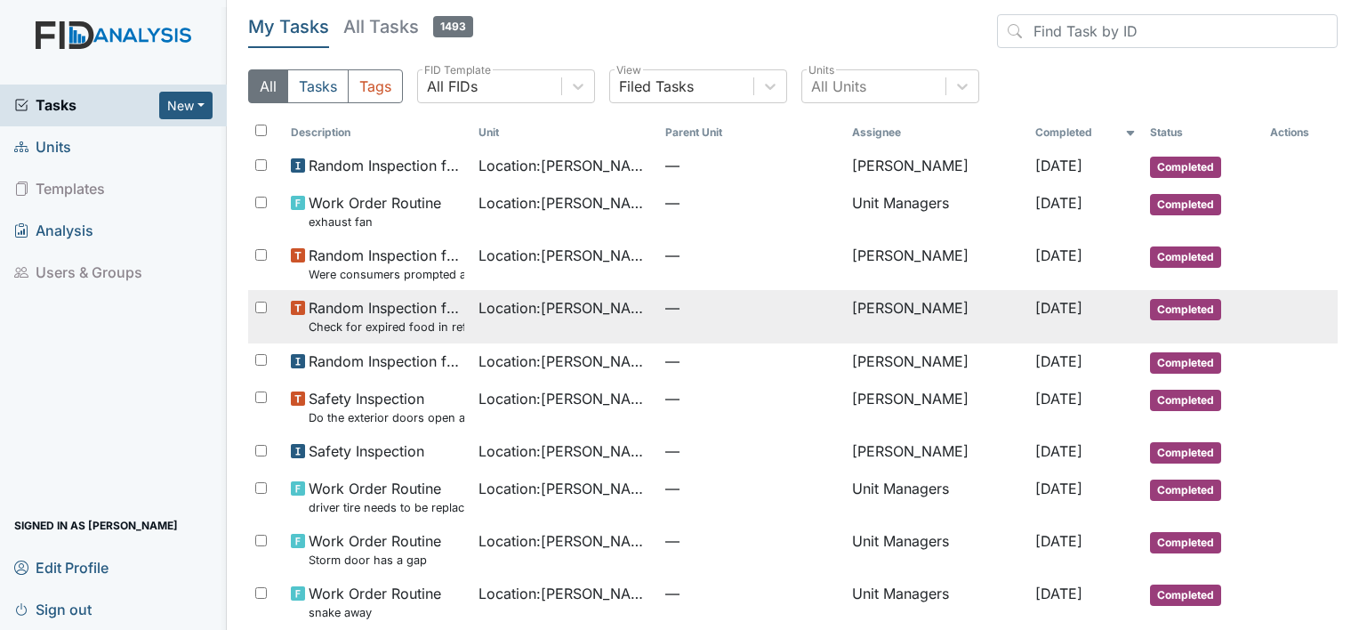
click at [403, 312] on span "Random Inspection for Afternoon Check for expired food in refrigerator and pant…" at bounding box center [386, 316] width 155 height 38
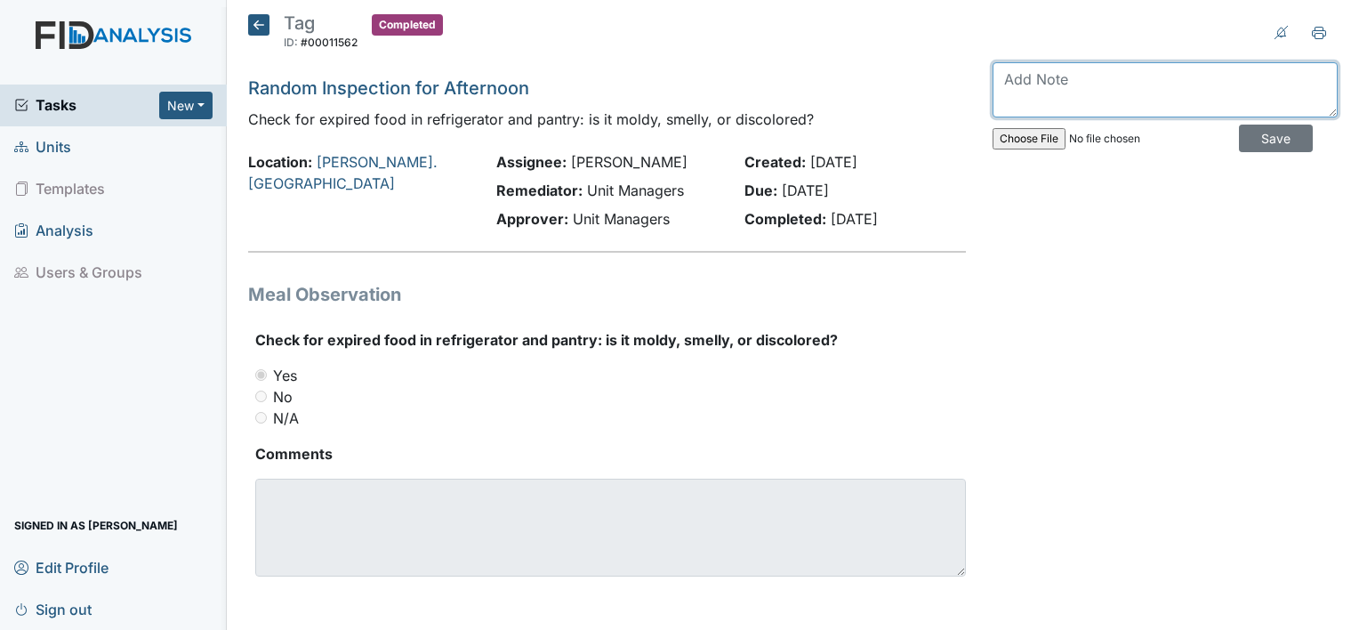
click at [1175, 84] on textarea at bounding box center [1164, 89] width 345 height 55
type textarea "Food was thrown out"
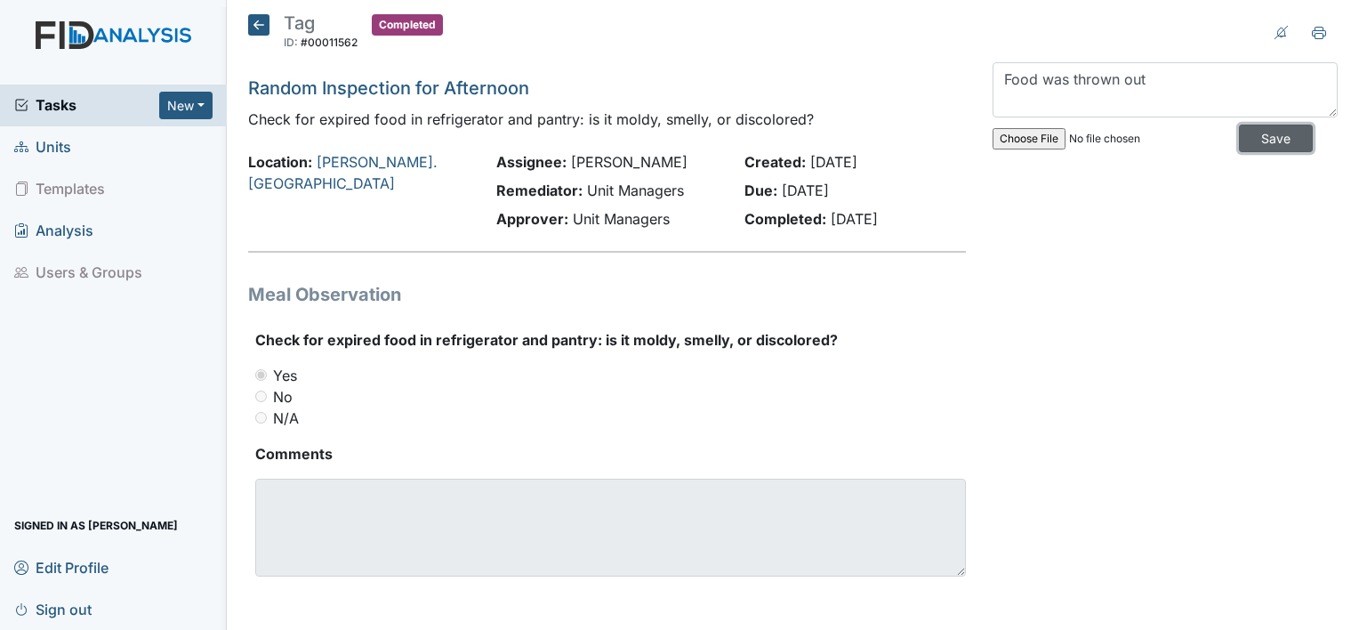
click at [1273, 134] on input "Save" at bounding box center [1276, 138] width 74 height 28
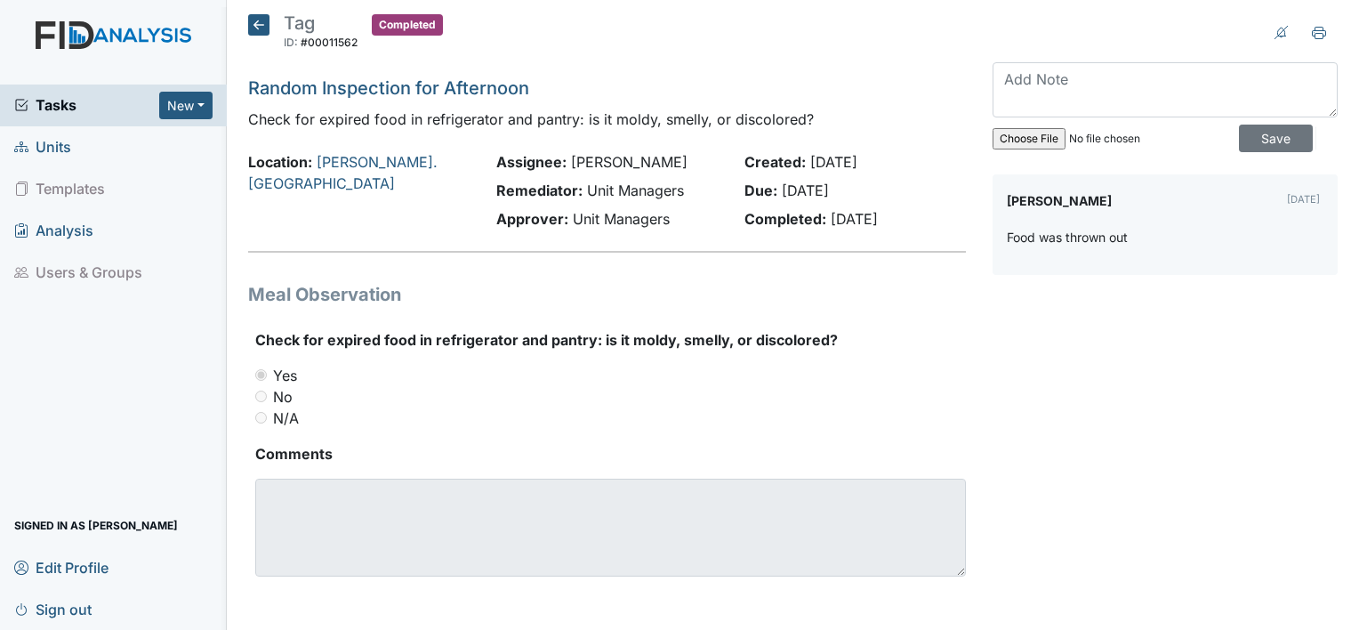
drag, startPoint x: 1273, startPoint y: 134, endPoint x: 260, endPoint y: 25, distance: 1019.6
click at [260, 25] on icon at bounding box center [258, 24] width 21 height 21
